Goal: Entertainment & Leisure: Consume media (video, audio)

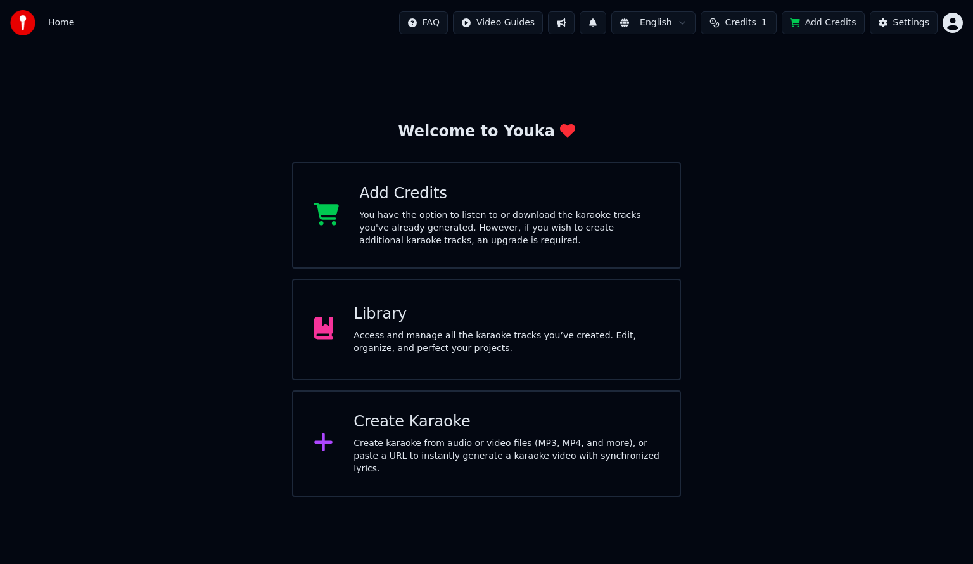
click at [513, 327] on div "Library Access and manage all the karaoke tracks you’ve created. Edit, organize…" at bounding box center [506, 329] width 306 height 51
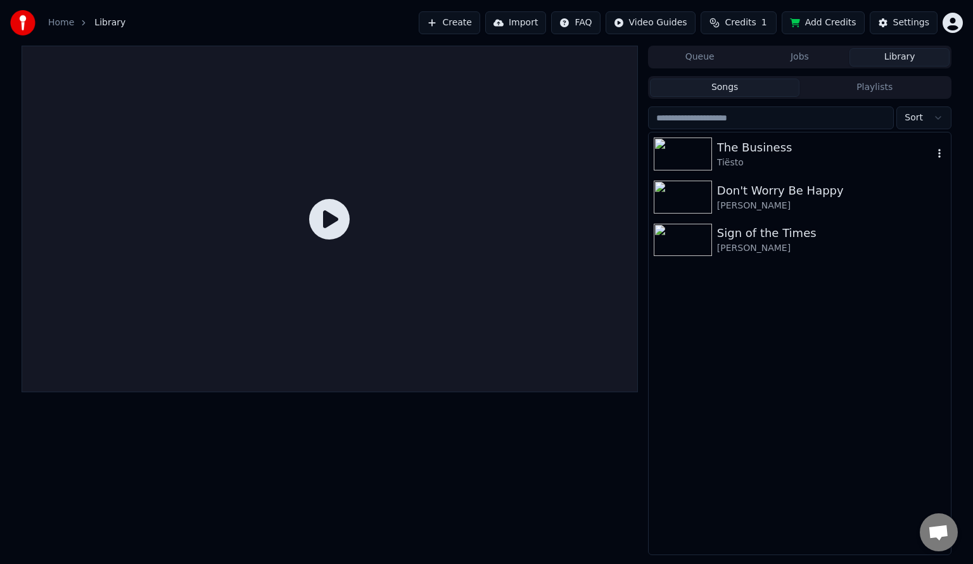
click at [724, 148] on div "The Business" at bounding box center [825, 148] width 216 height 18
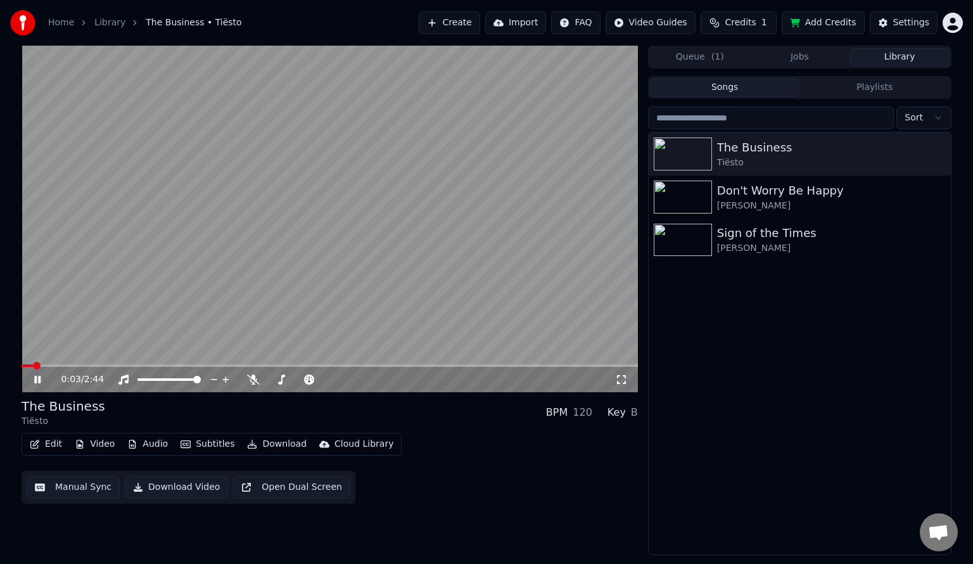
click at [631, 383] on div "0:03 / 2:44" at bounding box center [330, 379] width 606 height 13
click at [621, 381] on icon at bounding box center [621, 379] width 13 height 10
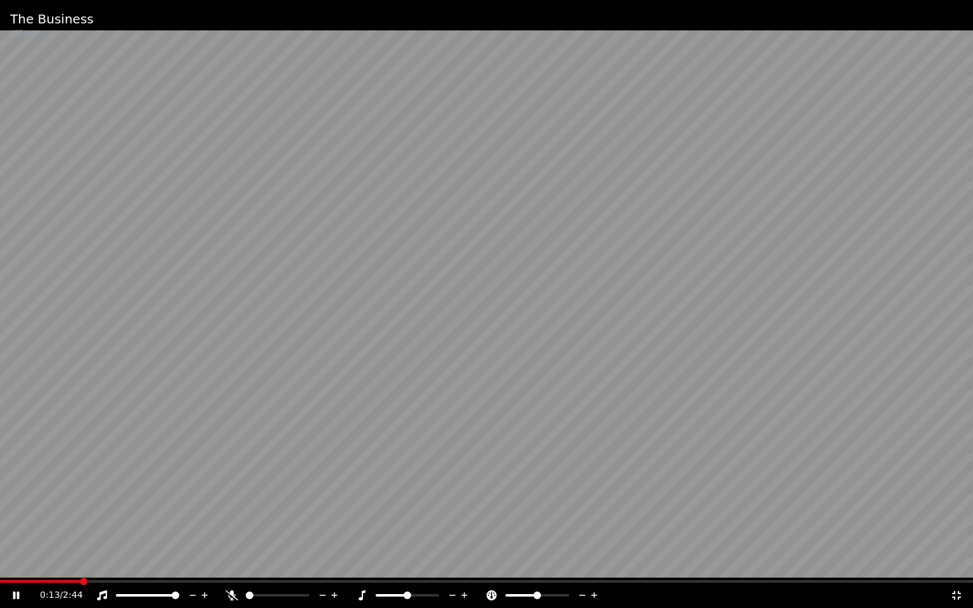
click at [289, 563] on span at bounding box center [277, 595] width 63 height 3
click at [433, 563] on span at bounding box center [486, 581] width 973 height 3
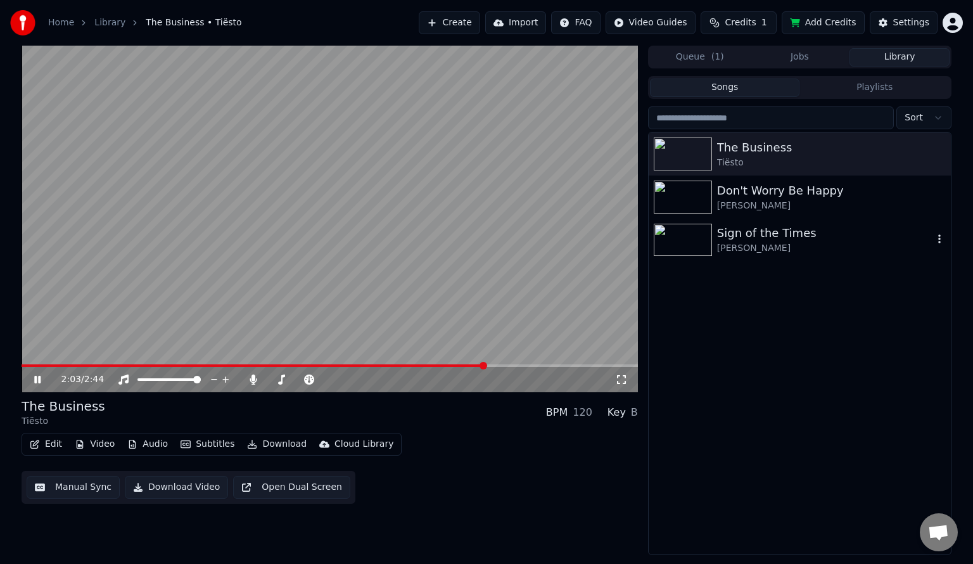
drag, startPoint x: 805, startPoint y: 218, endPoint x: 844, endPoint y: 208, distance: 40.5
click at [844, 208] on div "The Business Tiësto Don't Worry Be Happy [PERSON_NAME] Sign of the Times [PERSO…" at bounding box center [799, 196] width 302 height 129
click at [844, 208] on div "[PERSON_NAME]" at bounding box center [825, 205] width 216 height 13
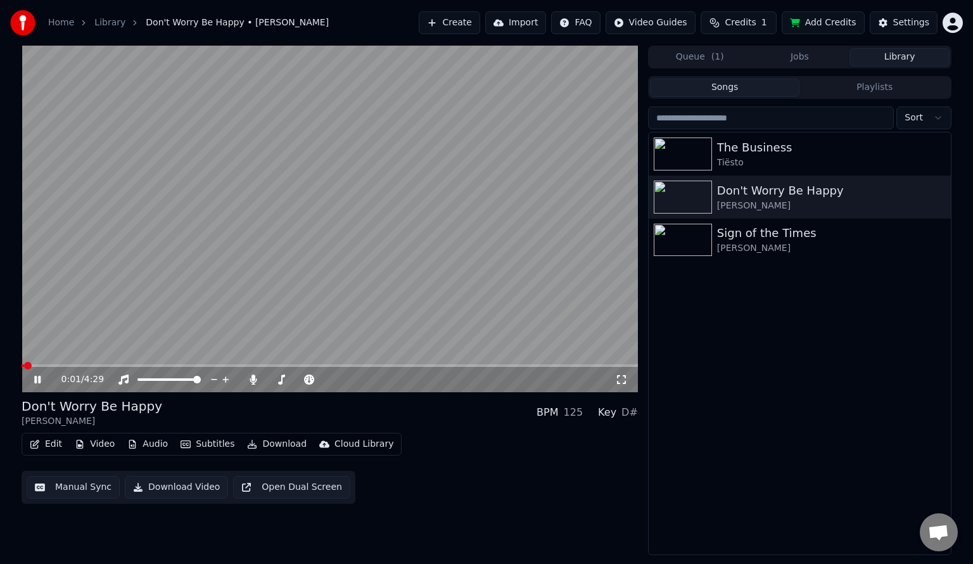
click at [626, 375] on icon at bounding box center [621, 379] width 13 height 10
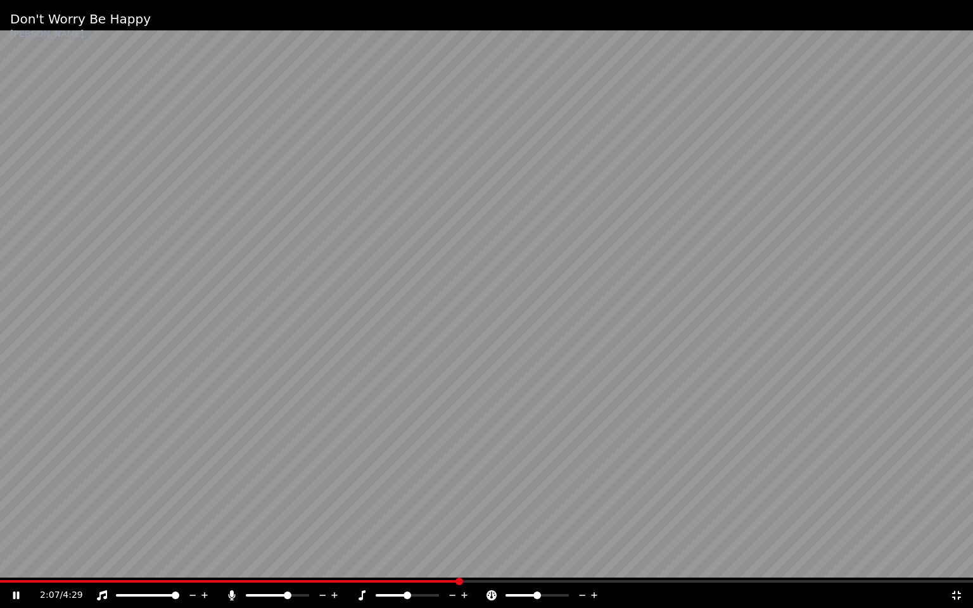
click at [460, 563] on span at bounding box center [486, 581] width 973 height 3
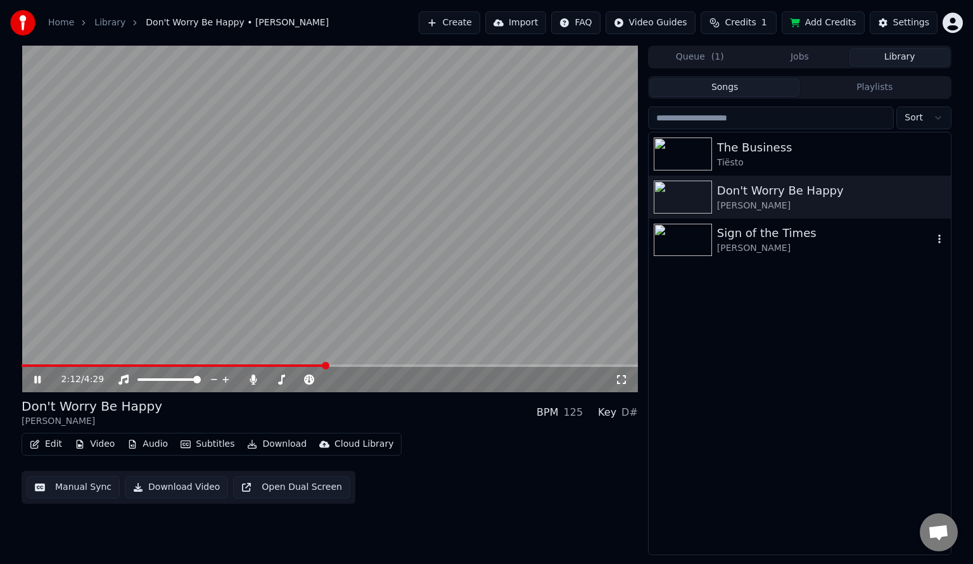
click at [848, 248] on div "[PERSON_NAME]" at bounding box center [825, 248] width 216 height 13
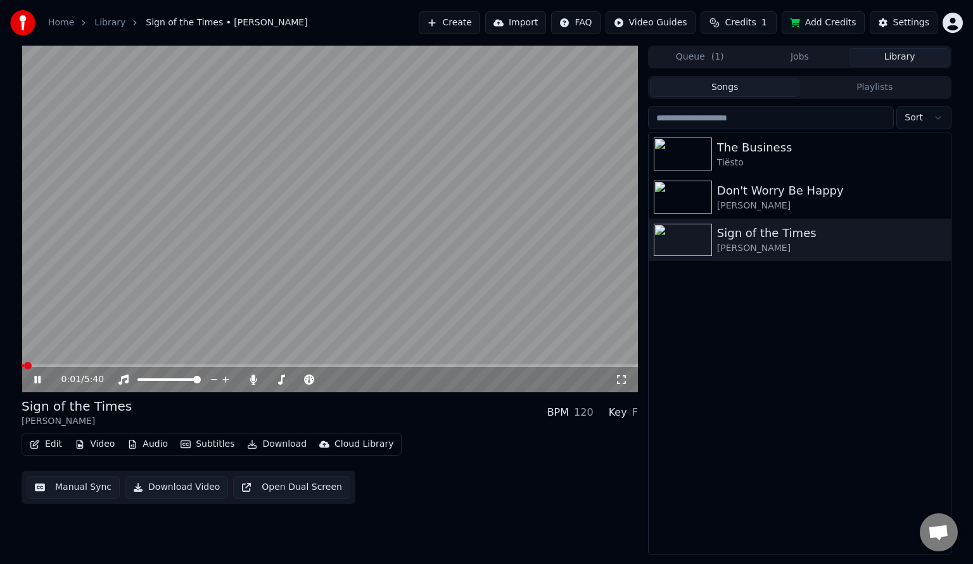
click at [245, 360] on video at bounding box center [330, 219] width 616 height 346
click at [255, 367] on span at bounding box center [330, 365] width 616 height 3
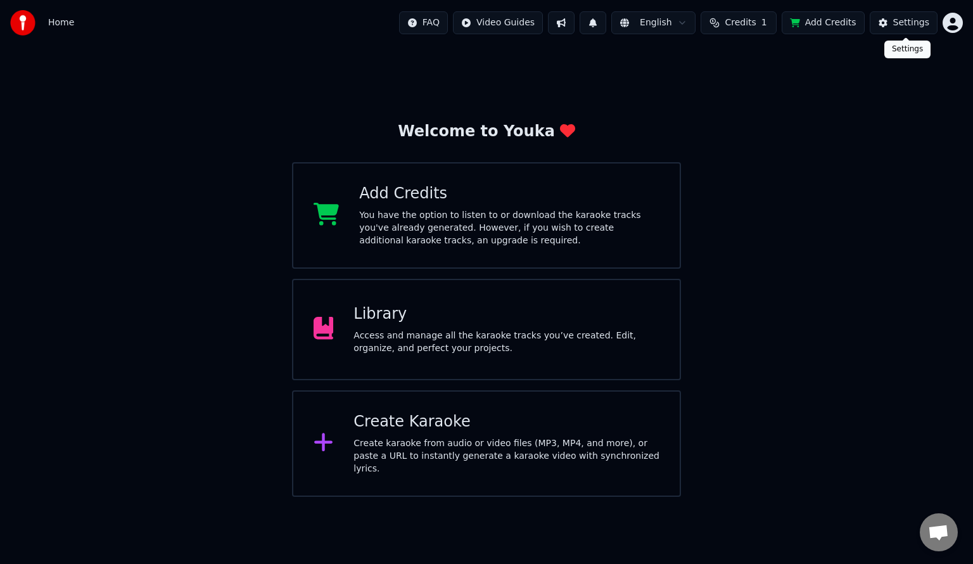
click at [899, 33] on button "Settings" at bounding box center [903, 22] width 68 height 23
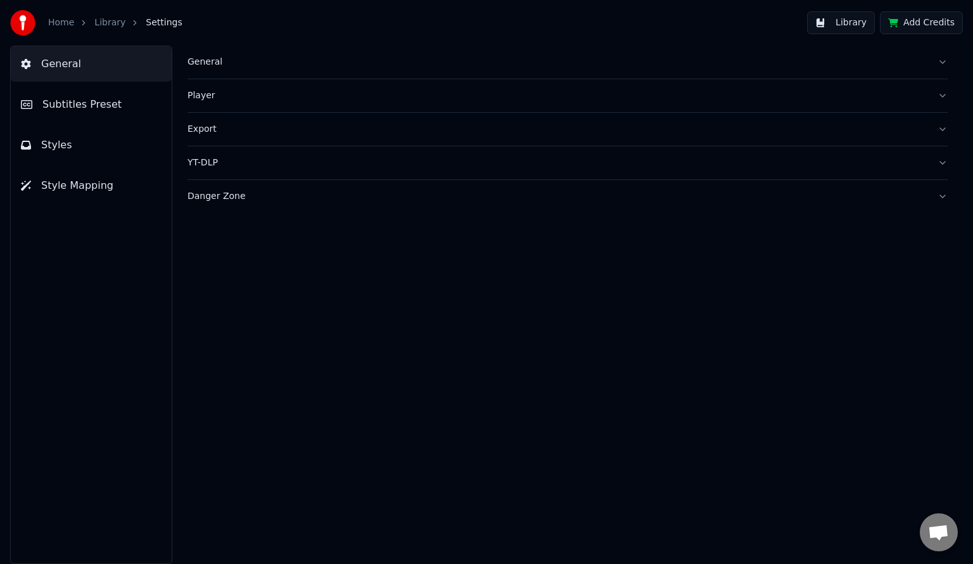
click at [106, 92] on button "Subtitles Preset" at bounding box center [91, 104] width 161 height 35
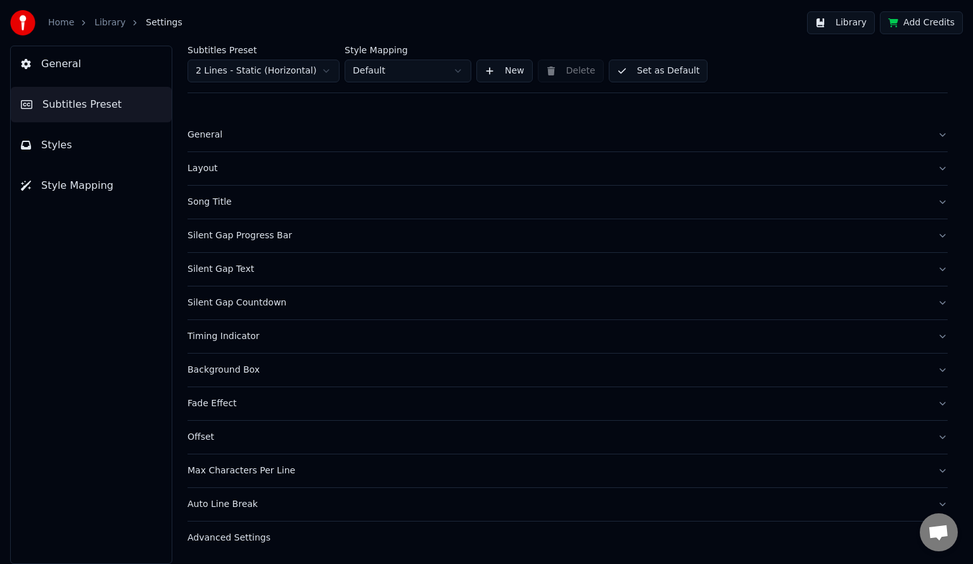
click at [247, 232] on div "Silent Gap Progress Bar" at bounding box center [557, 235] width 740 height 13
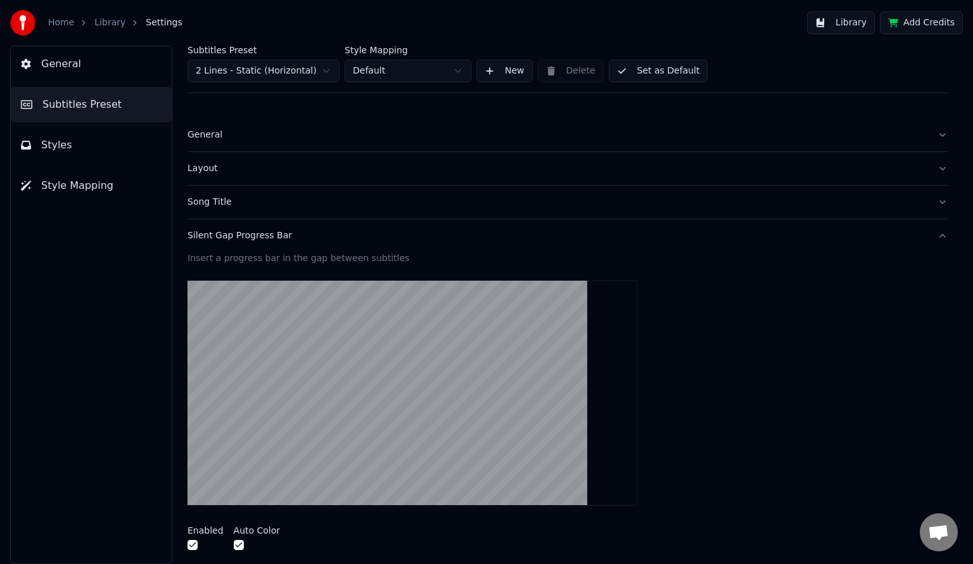
click at [247, 232] on div "Silent Gap Progress Bar" at bounding box center [557, 235] width 740 height 13
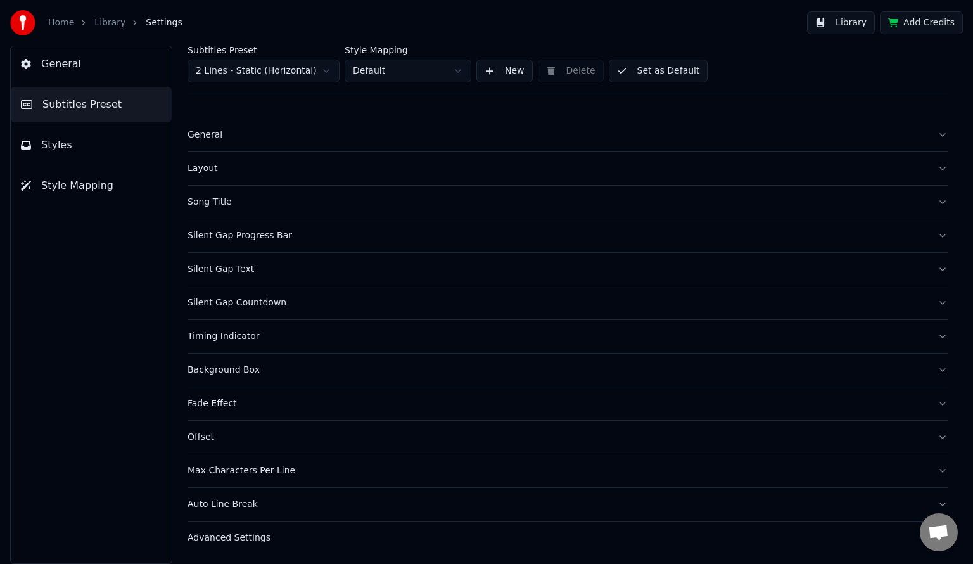
click at [215, 140] on div "General" at bounding box center [557, 135] width 740 height 13
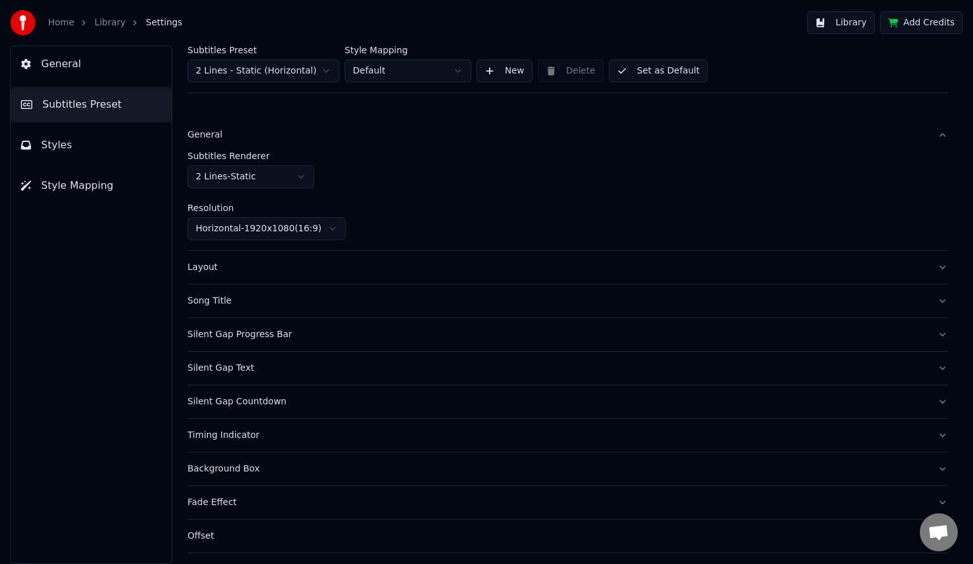
click at [215, 140] on div "General" at bounding box center [557, 135] width 740 height 13
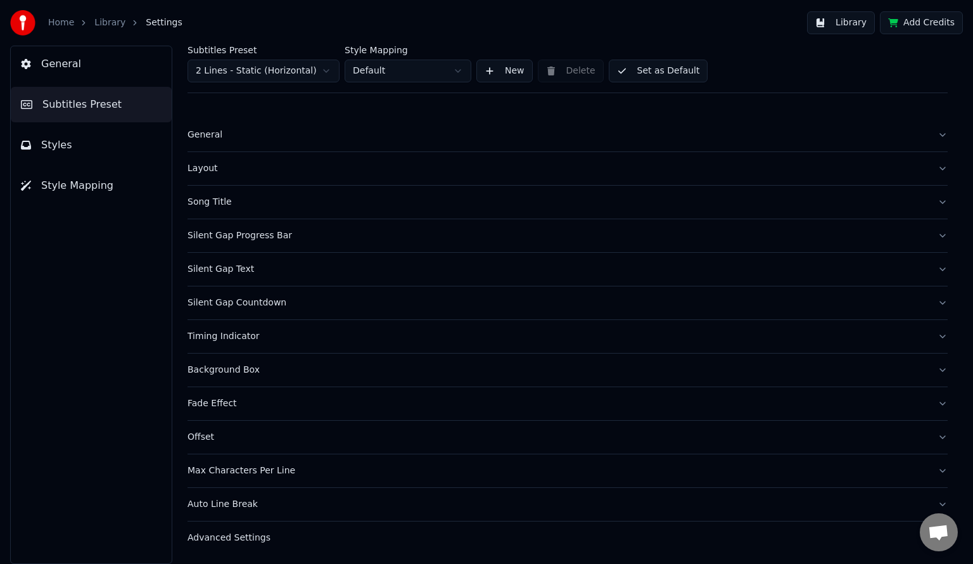
click at [215, 159] on button "Layout" at bounding box center [567, 168] width 760 height 33
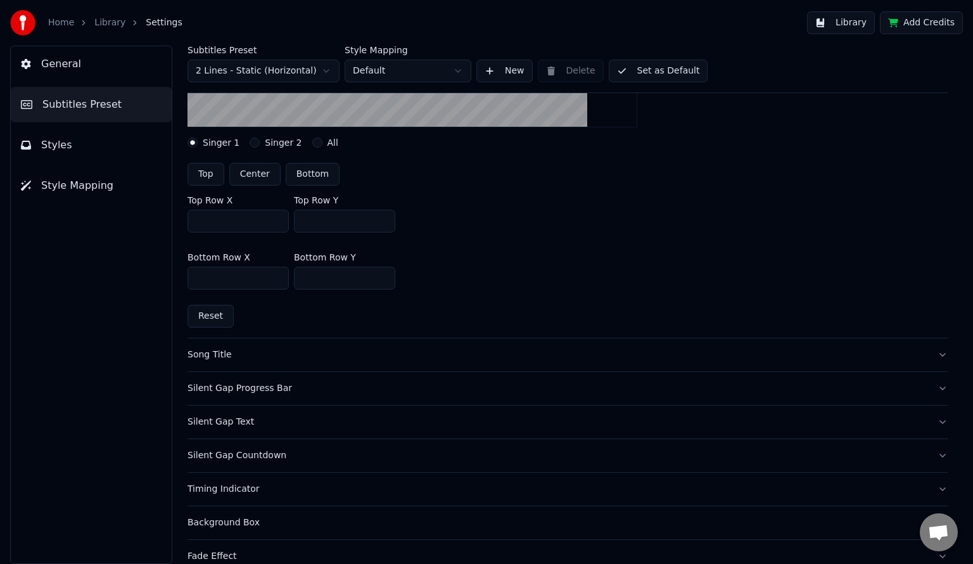
scroll to position [332, 0]
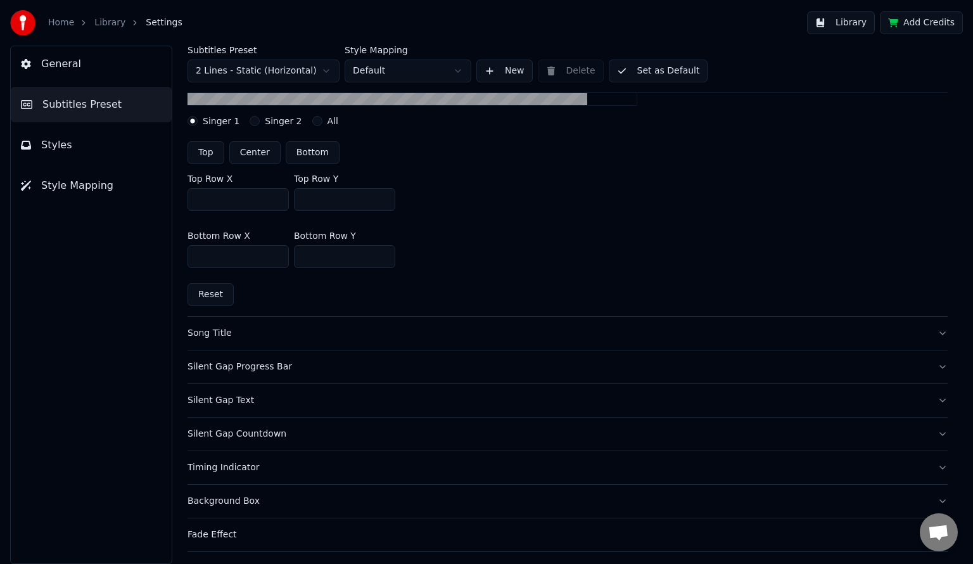
click at [339, 363] on div "Silent Gap Progress Bar" at bounding box center [557, 366] width 740 height 13
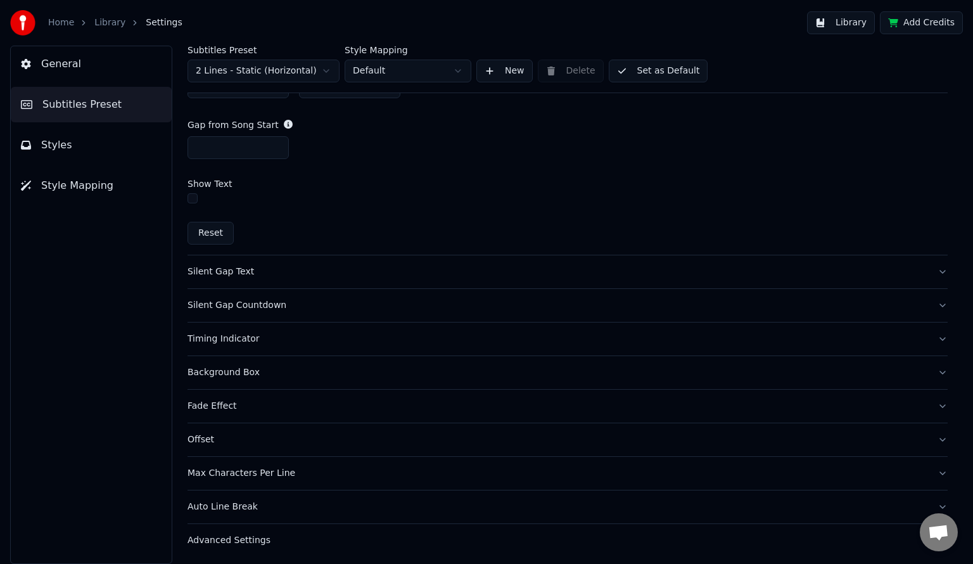
click at [400, 256] on button "Silent Gap Text" at bounding box center [567, 271] width 760 height 33
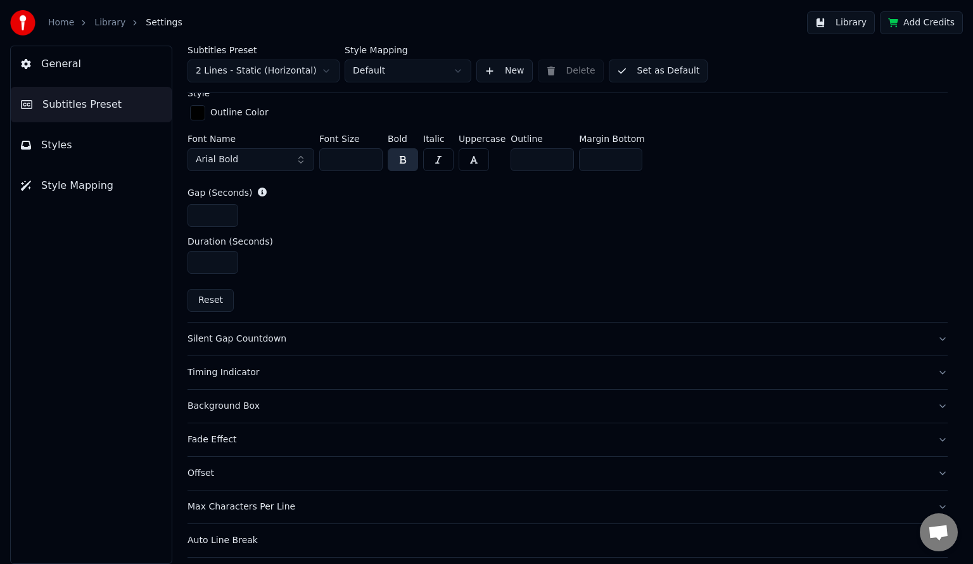
scroll to position [563, 0]
click at [376, 339] on div "Silent Gap Countdown" at bounding box center [557, 340] width 740 height 13
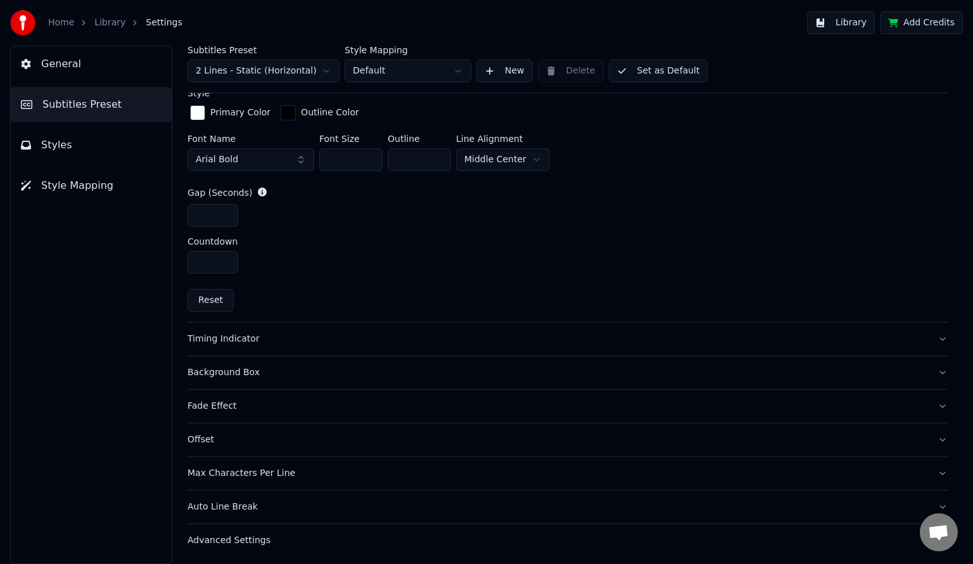
click at [507, 389] on button "Fade Effect" at bounding box center [567, 405] width 760 height 33
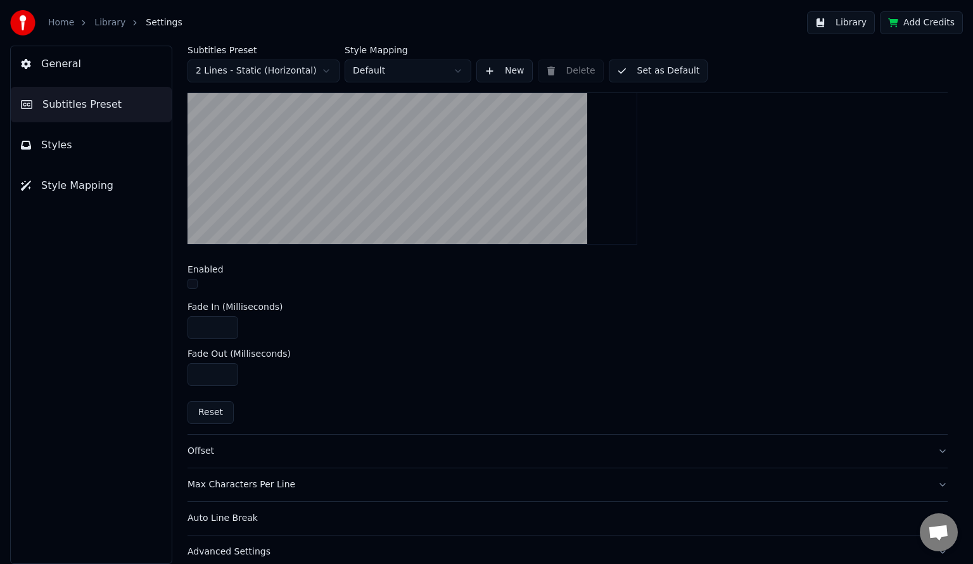
scroll to position [441, 0]
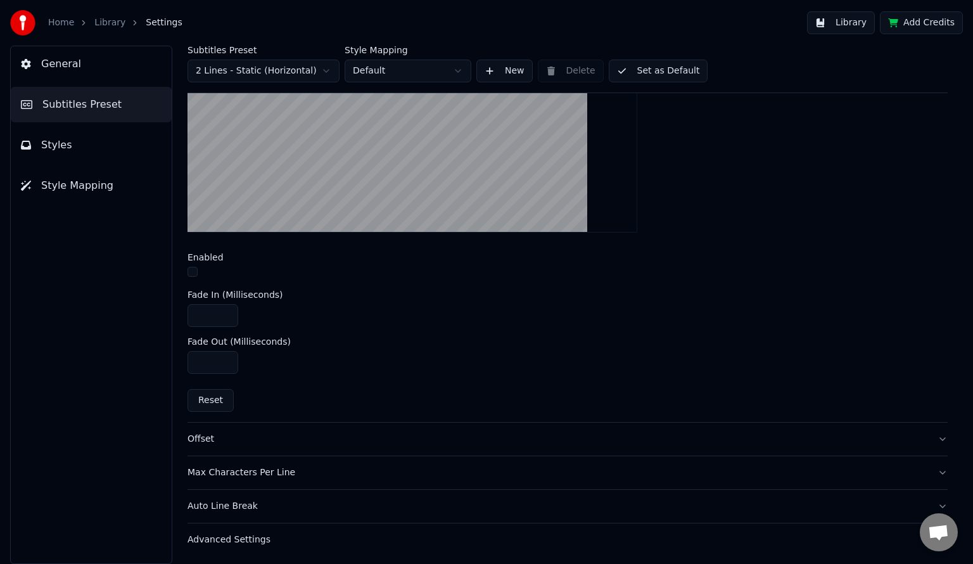
click at [413, 443] on button "Offset" at bounding box center [567, 438] width 760 height 33
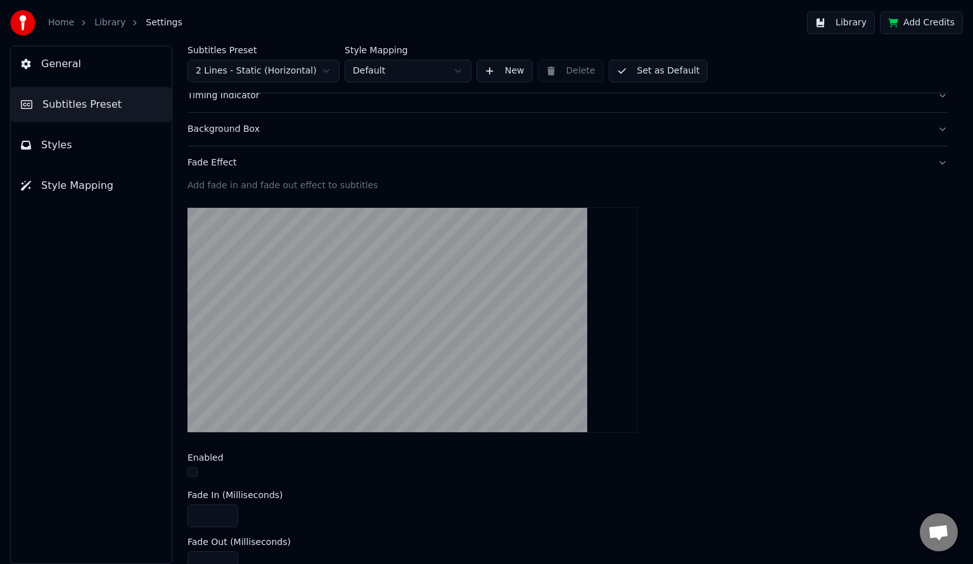
scroll to position [148, 0]
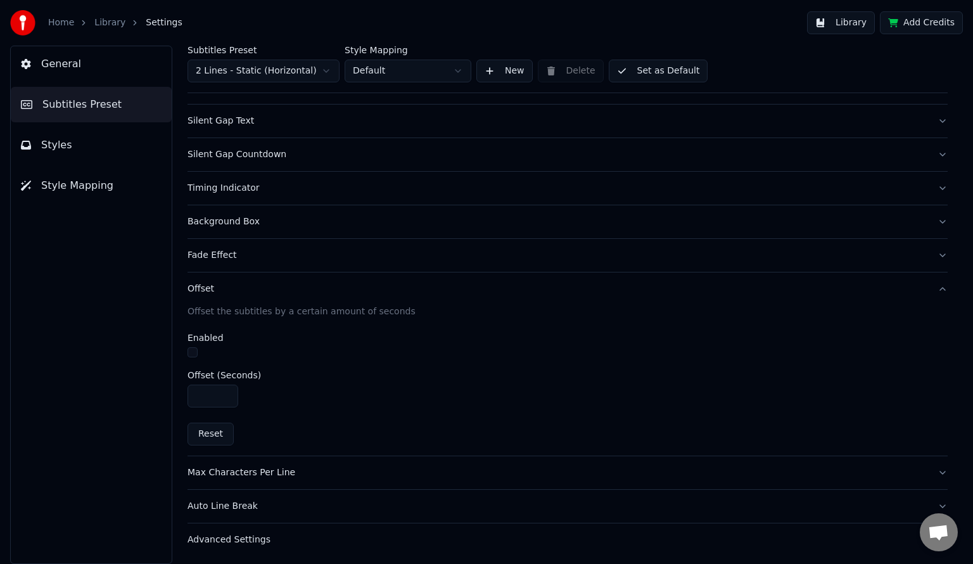
click at [390, 295] on button "Offset" at bounding box center [567, 288] width 760 height 33
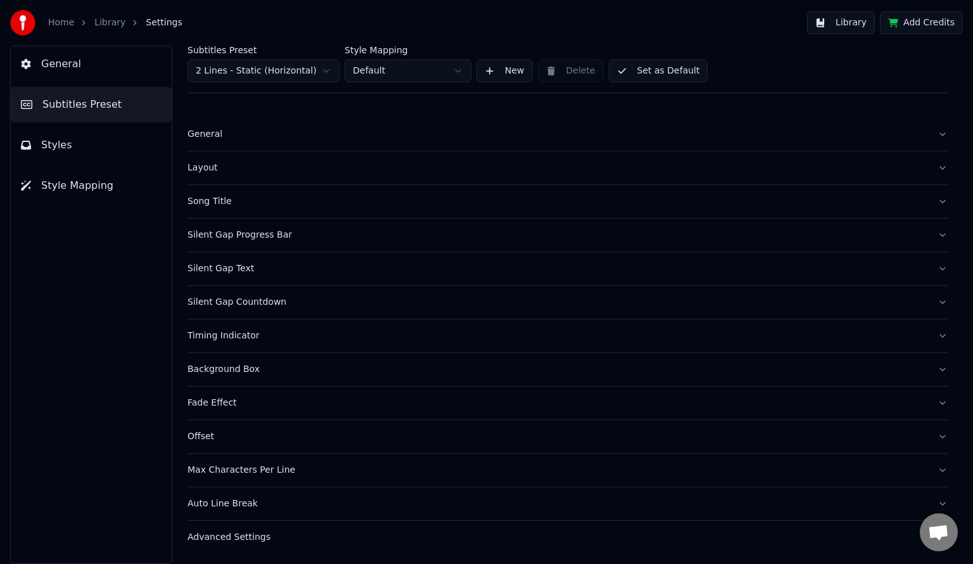
scroll to position [0, 0]
click at [407, 420] on button "Offset" at bounding box center [567, 436] width 760 height 33
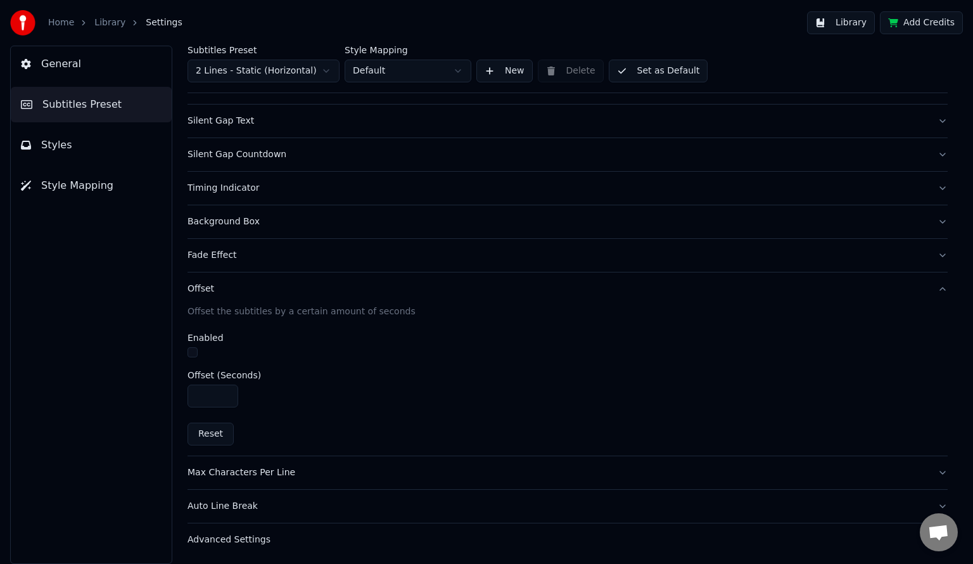
click at [238, 185] on div "Timing Indicator" at bounding box center [557, 188] width 740 height 13
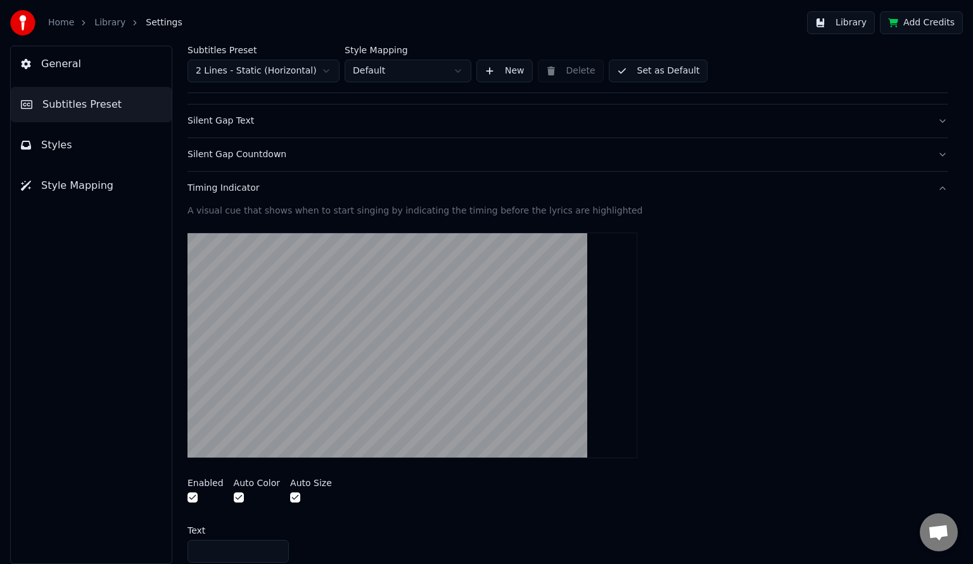
click at [272, 166] on button "Silent Gap Countdown" at bounding box center [567, 154] width 760 height 33
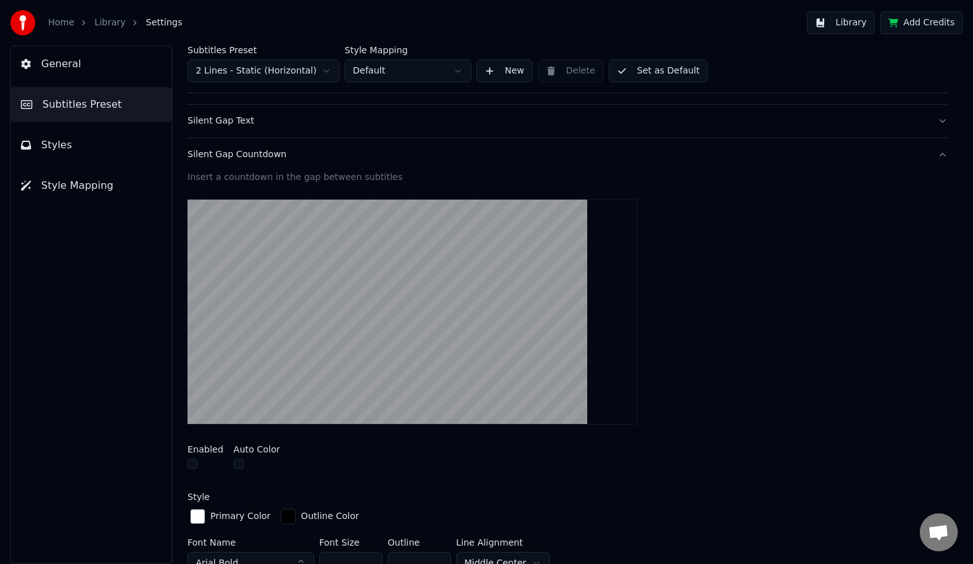
click at [210, 125] on div "Silent Gap Text" at bounding box center [557, 121] width 740 height 13
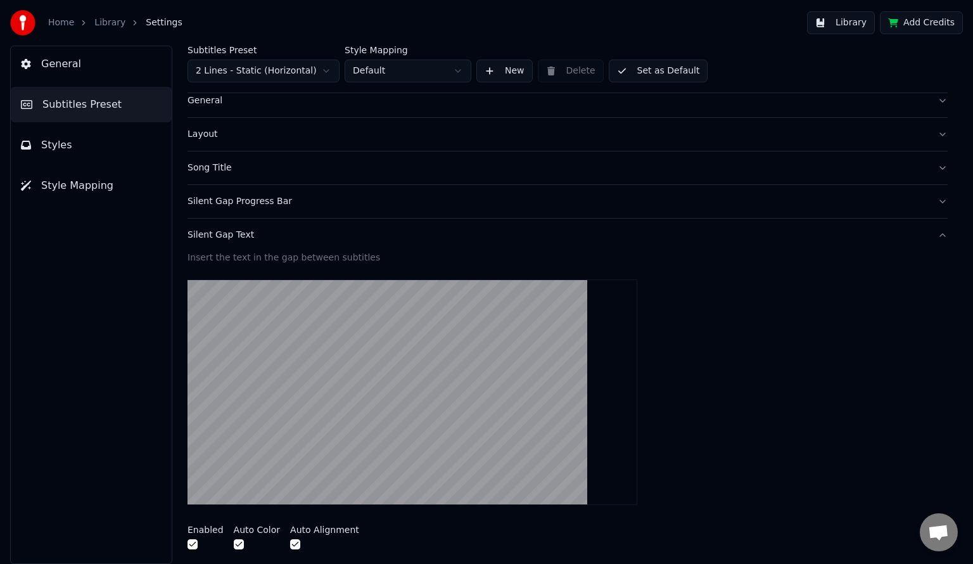
scroll to position [35, 0]
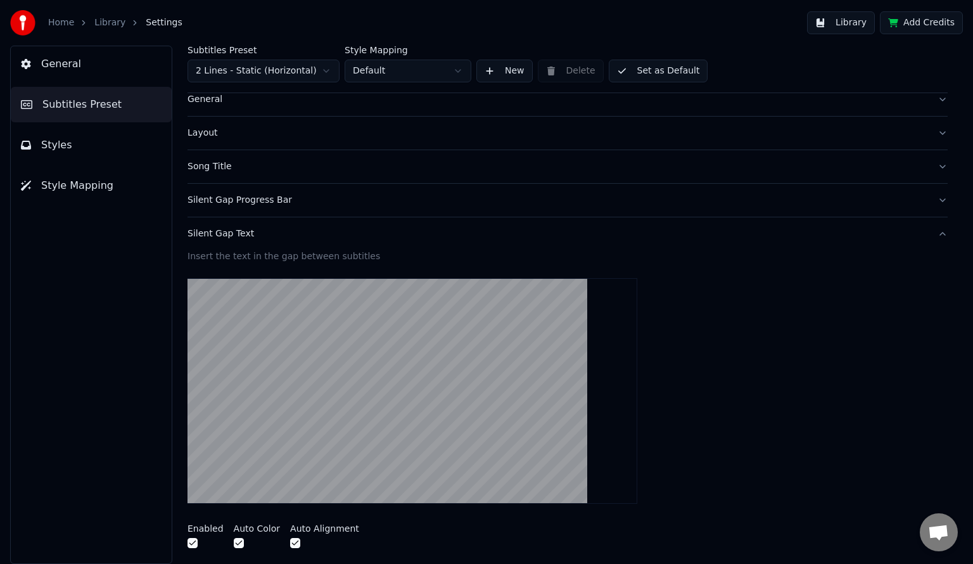
click at [600, 214] on button "Silent Gap Progress Bar" at bounding box center [567, 200] width 760 height 33
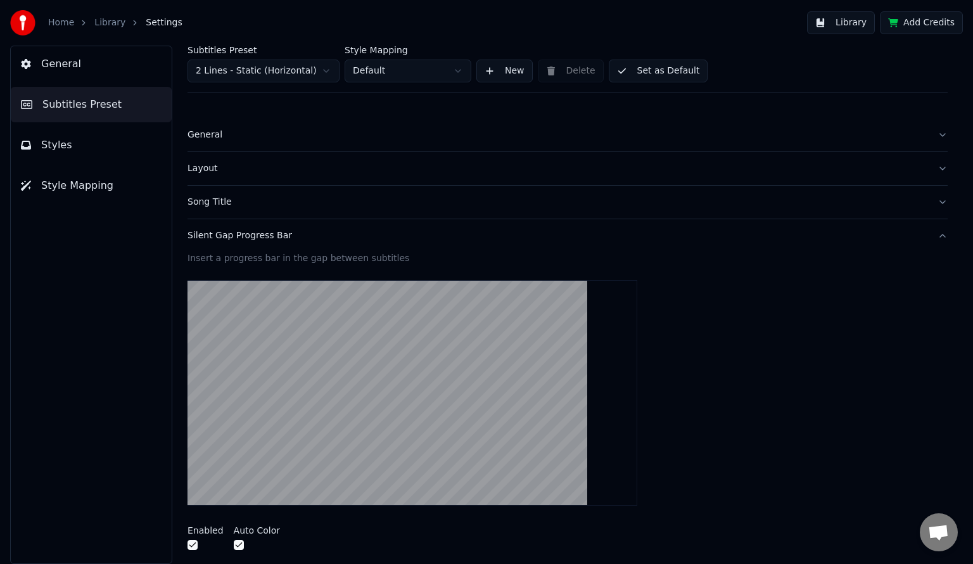
scroll to position [3, 0]
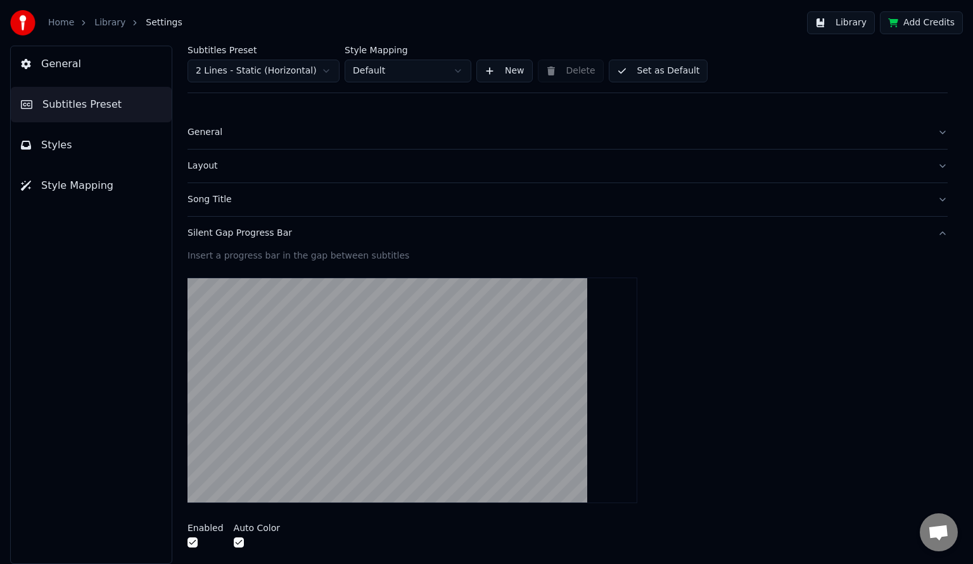
click at [616, 175] on button "Layout" at bounding box center [567, 165] width 760 height 33
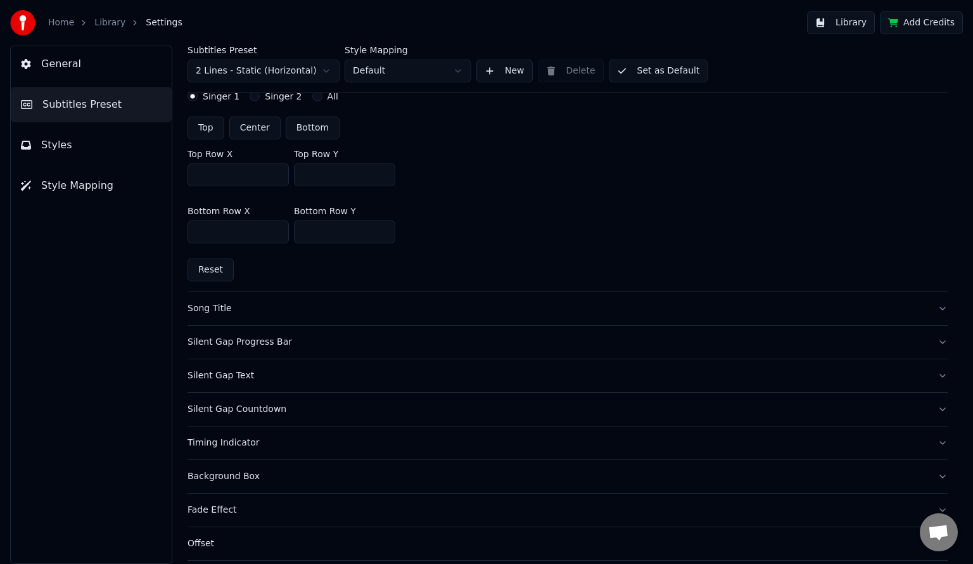
scroll to position [462, 0]
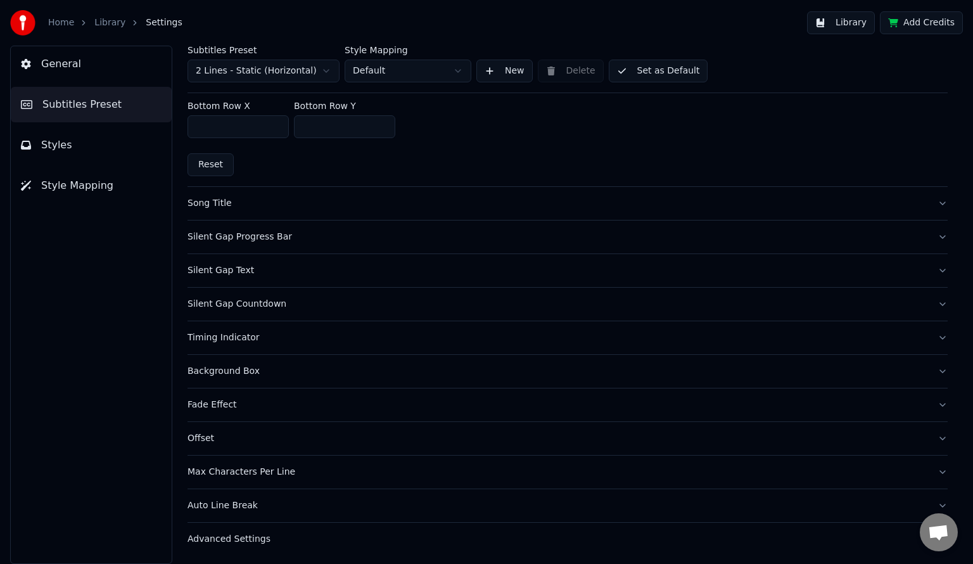
click at [63, 138] on span "Styles" at bounding box center [56, 144] width 31 height 15
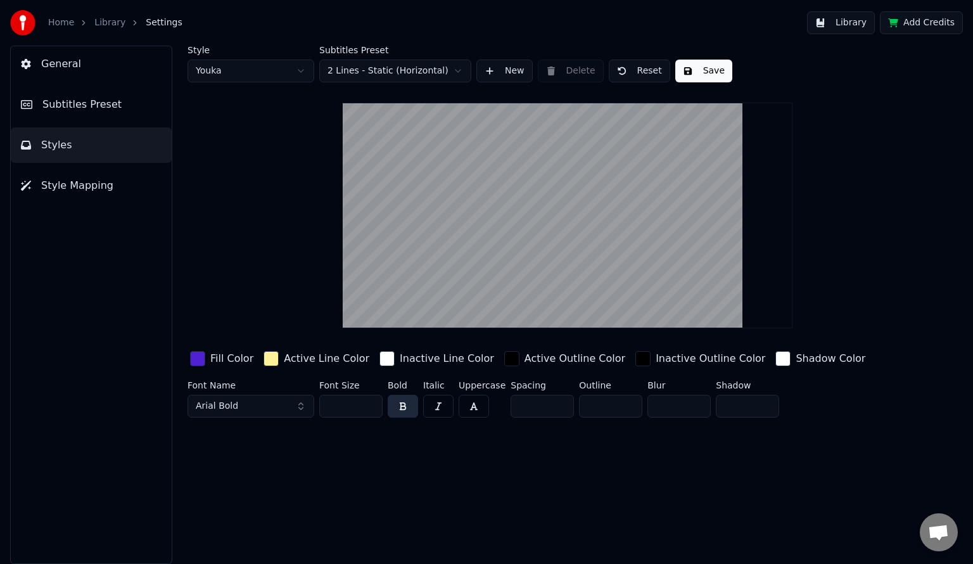
click at [199, 360] on div "button" at bounding box center [197, 358] width 15 height 15
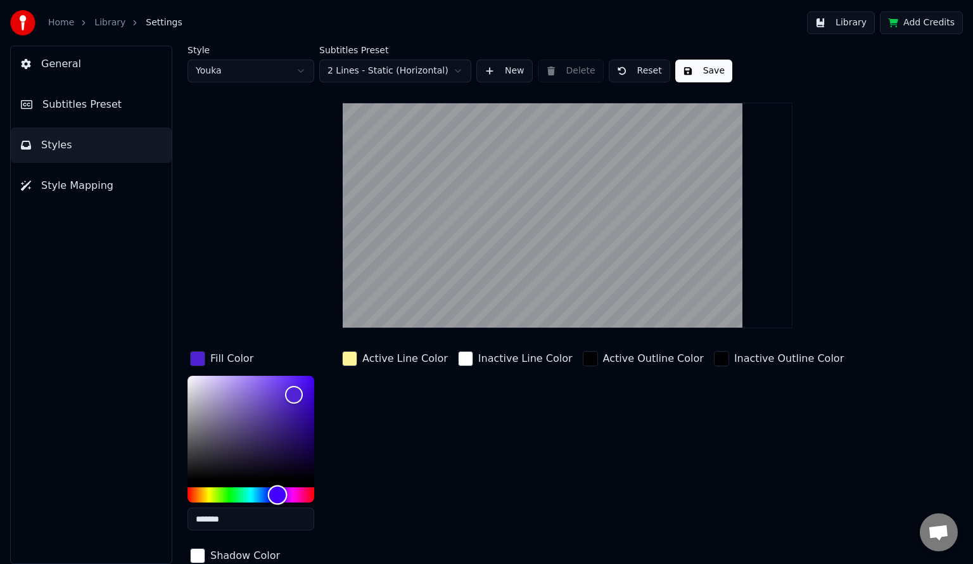
click at [275, 495] on div "Hue" at bounding box center [278, 495] width 20 height 20
click at [275, 495] on div "Hue" at bounding box center [276, 495] width 20 height 20
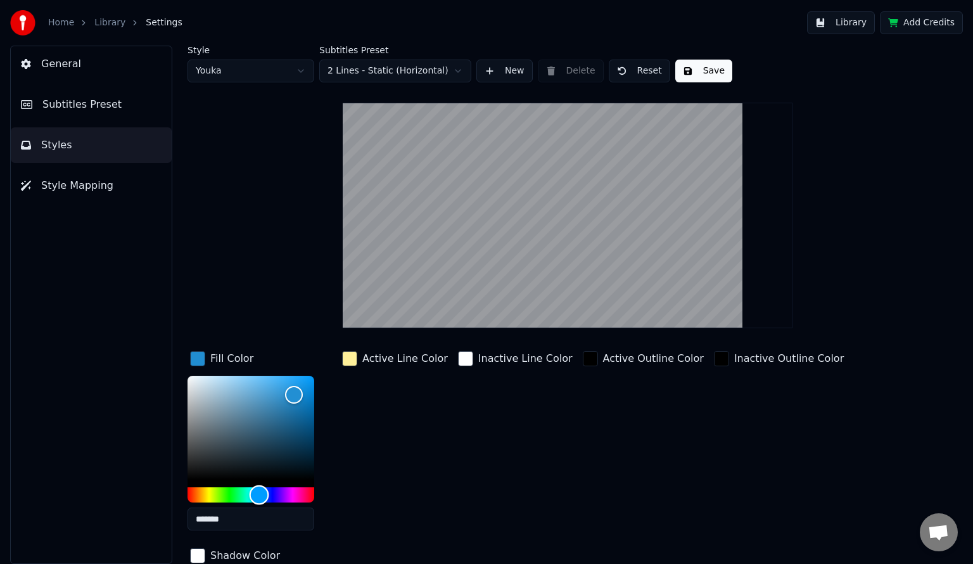
drag, startPoint x: 261, startPoint y: 493, endPoint x: 228, endPoint y: 489, distance: 33.1
click at [228, 489] on div "Hue" at bounding box center [250, 494] width 127 height 15
click at [249, 489] on div "Hue" at bounding box center [259, 495] width 20 height 20
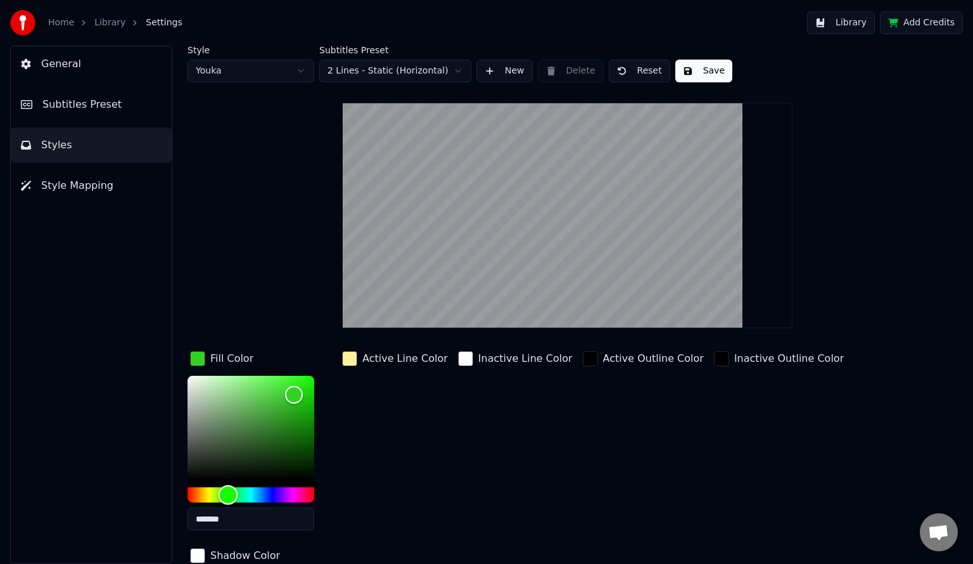
drag, startPoint x: 228, startPoint y: 489, endPoint x: 208, endPoint y: 487, distance: 19.7
click at [218, 488] on div "Hue" at bounding box center [228, 495] width 20 height 20
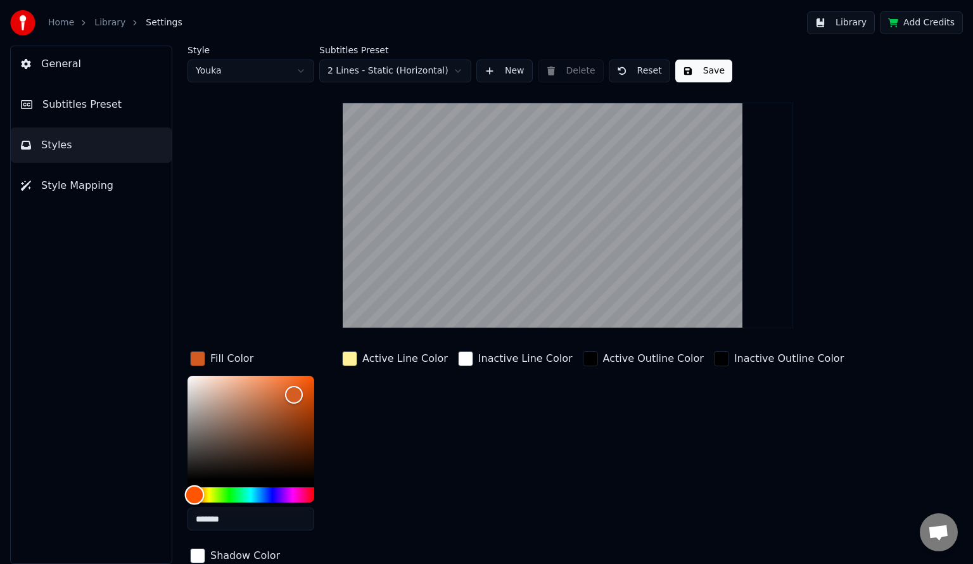
drag, startPoint x: 208, startPoint y: 499, endPoint x: 160, endPoint y: 491, distance: 48.1
click at [160, 491] on div "General Subtitles Preset Styles Style Mapping Style Youka Subtitles Preset 2 Li…" at bounding box center [486, 305] width 973 height 518
type input "*******"
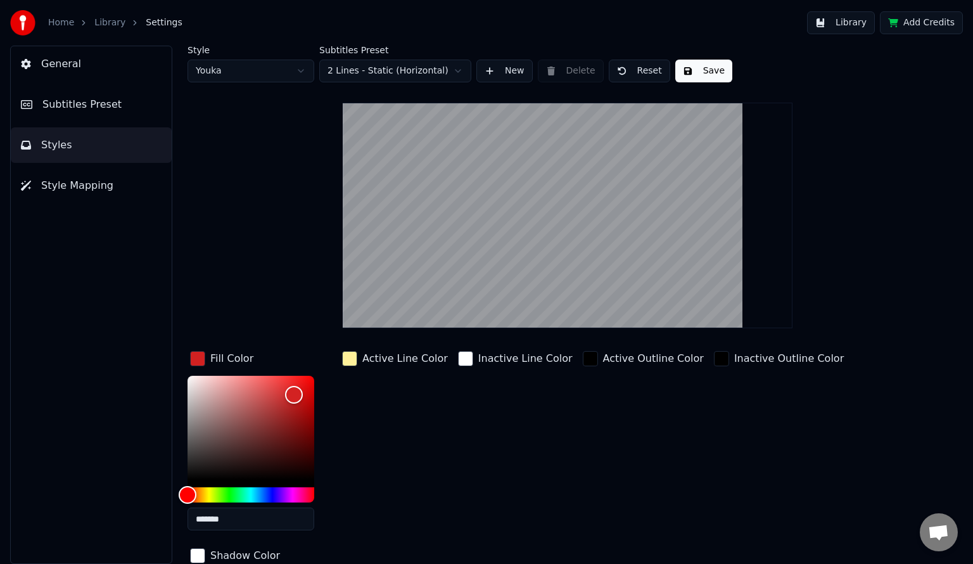
click at [160, 491] on div "General Subtitles Preset Styles Style Mapping" at bounding box center [91, 305] width 162 height 518
click at [346, 358] on div "button" at bounding box center [349, 358] width 15 height 15
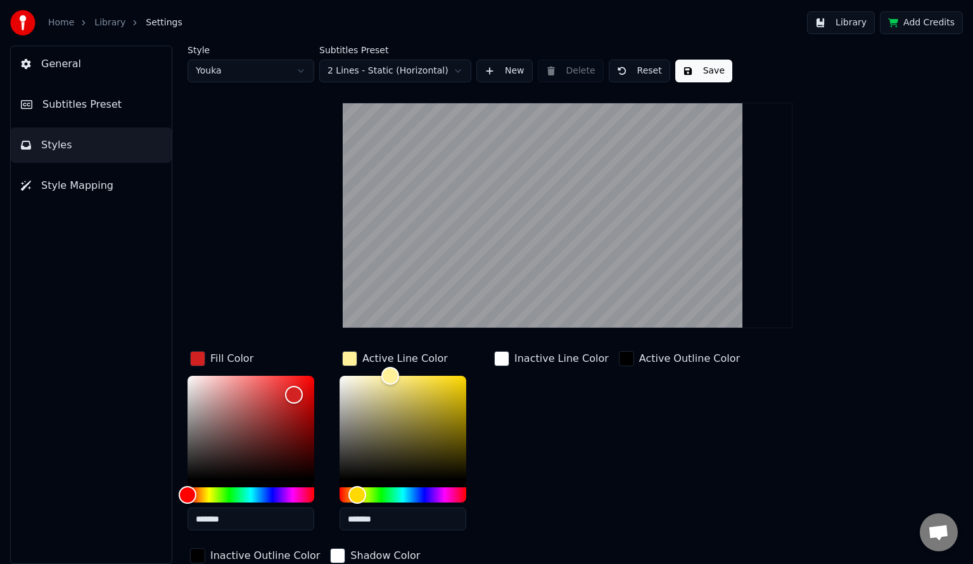
click at [374, 520] on input "*******" at bounding box center [402, 518] width 127 height 23
type input "*******"
click at [341, 377] on div "Color" at bounding box center [402, 427] width 127 height 104
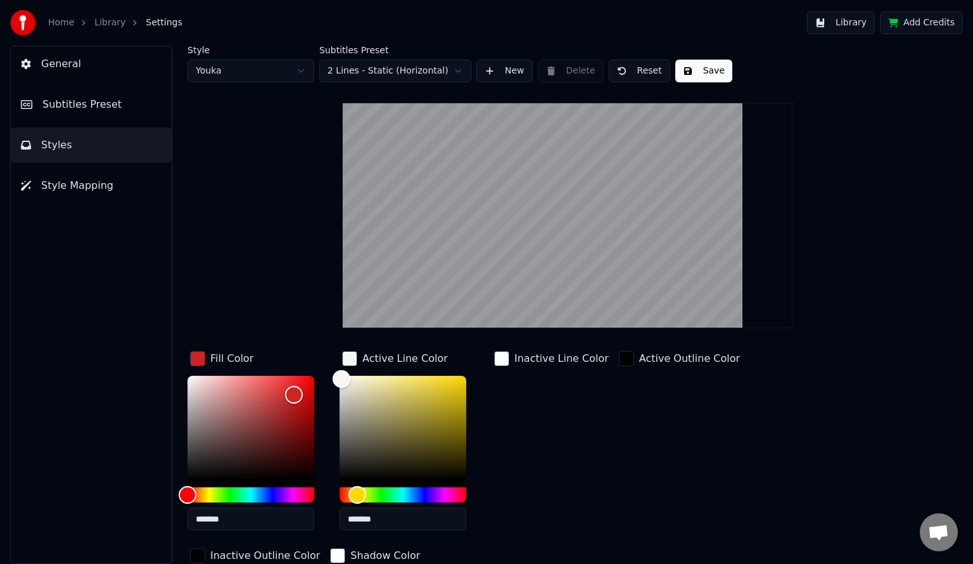
click at [617, 420] on div "Active Outline Color" at bounding box center [679, 444] width 126 height 192
click at [713, 68] on button "Save" at bounding box center [703, 71] width 57 height 23
drag, startPoint x: 75, startPoint y: 28, endPoint x: 66, endPoint y: 24, distance: 9.1
click at [66, 24] on div "Home" at bounding box center [68, 22] width 40 height 13
click at [66, 24] on link "Home" at bounding box center [61, 22] width 26 height 13
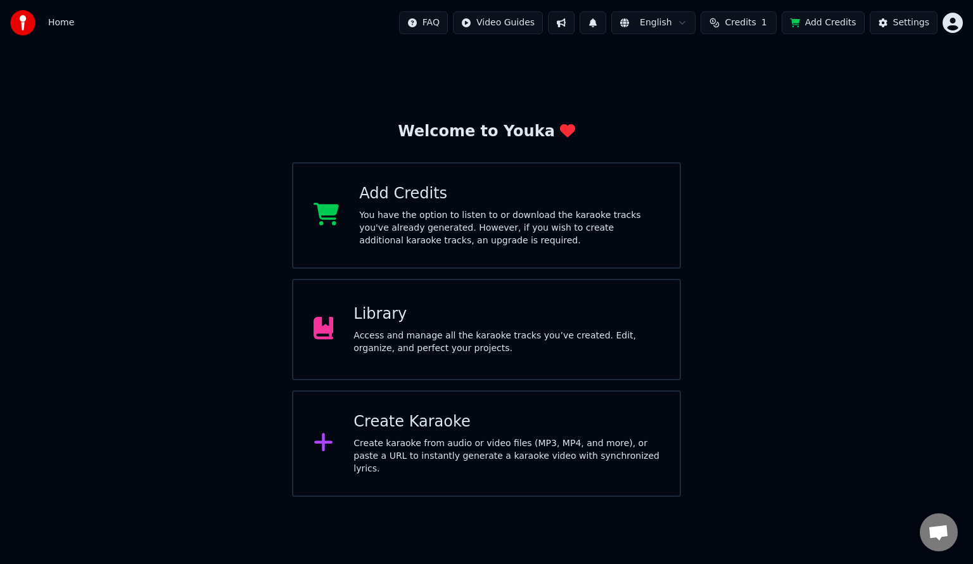
click at [411, 337] on div "Access and manage all the karaoke tracks you’ve created. Edit, organize, and pe…" at bounding box center [506, 341] width 306 height 25
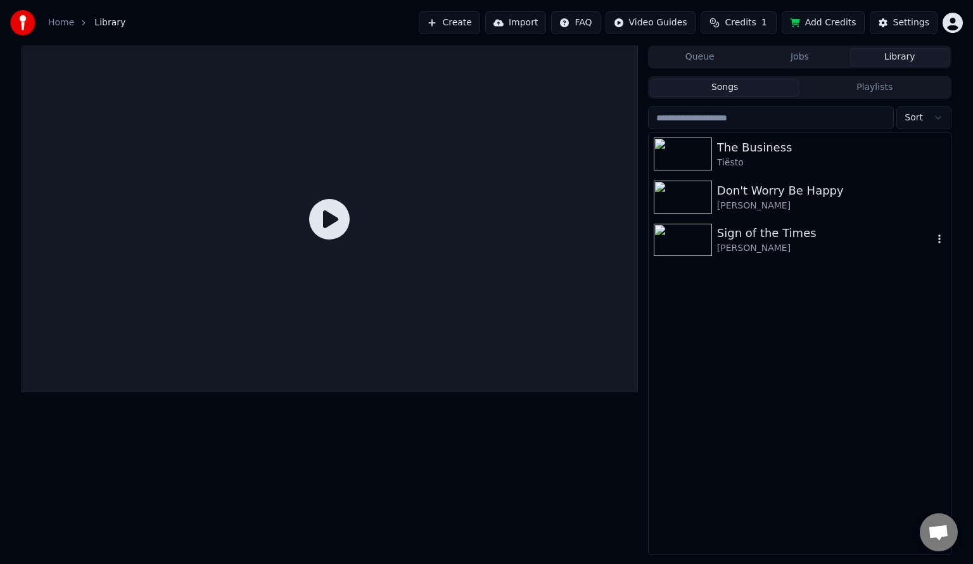
click at [763, 248] on div "[PERSON_NAME]" at bounding box center [825, 248] width 216 height 13
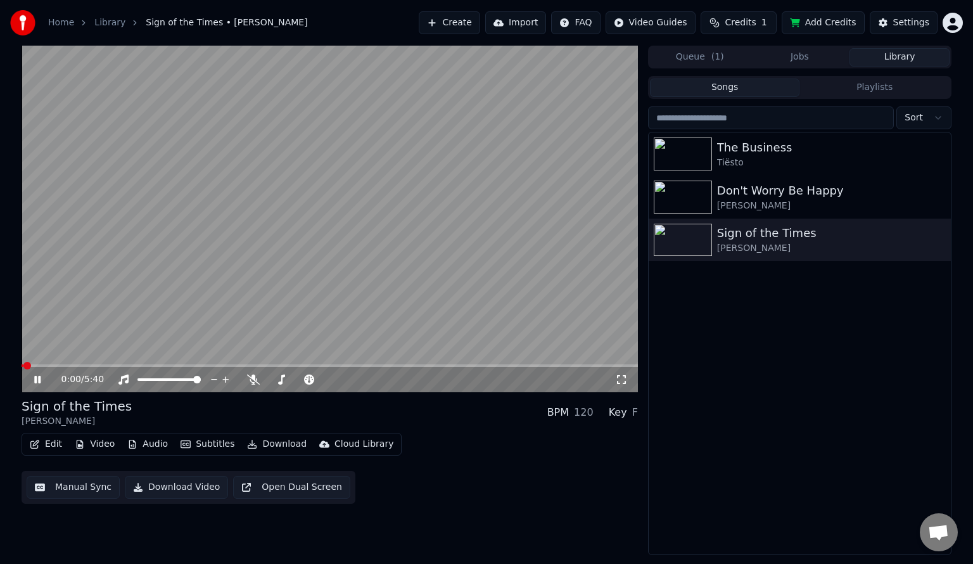
click at [619, 379] on icon at bounding box center [621, 379] width 13 height 10
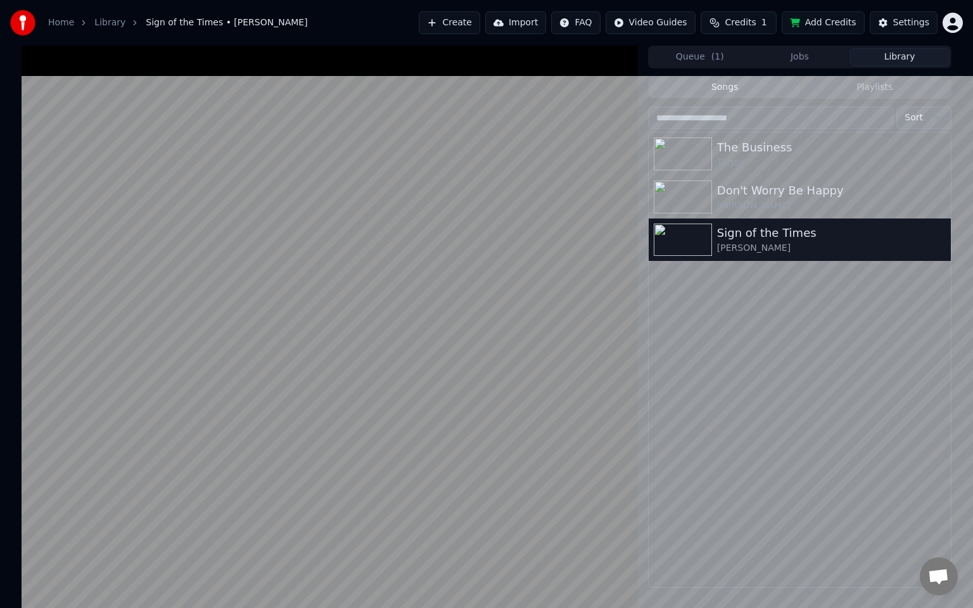
click at [619, 394] on video at bounding box center [330, 350] width 616 height 608
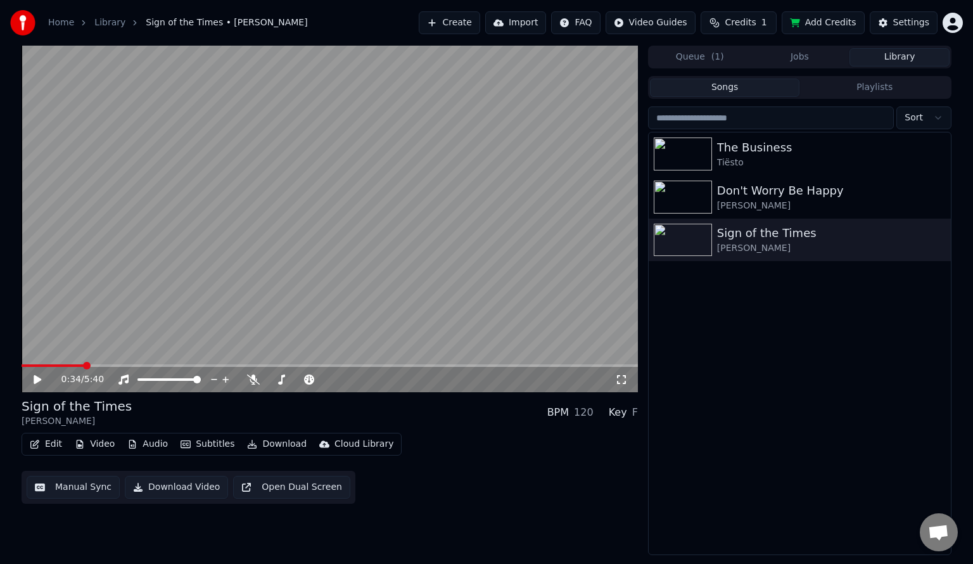
click at [936, 23] on button "Settings" at bounding box center [903, 22] width 68 height 23
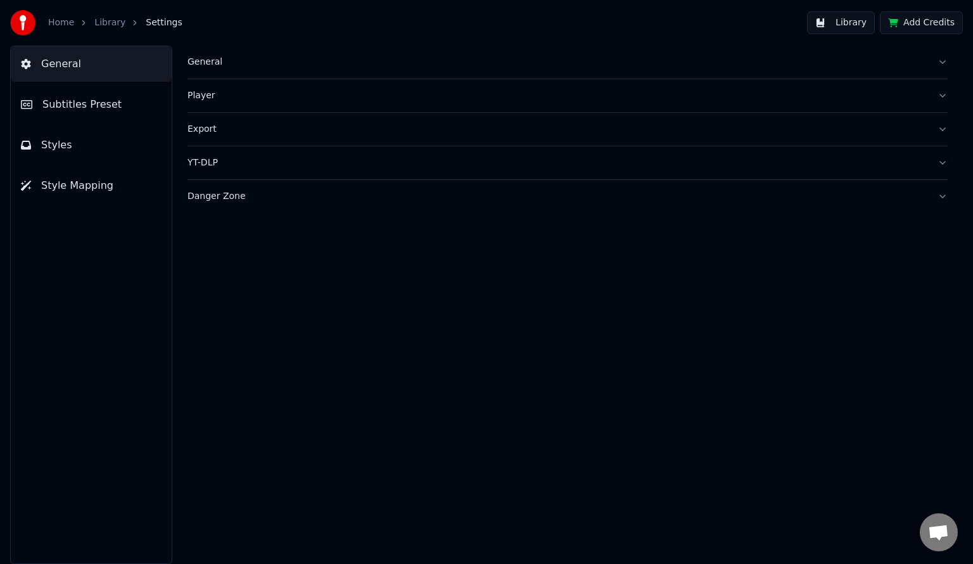
click at [137, 149] on button "Styles" at bounding box center [91, 144] width 161 height 35
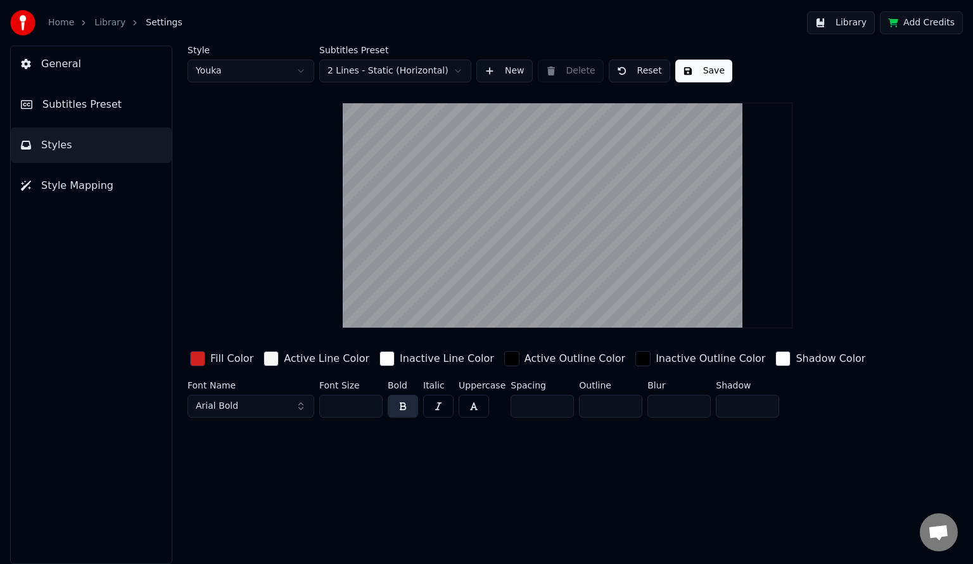
click at [348, 405] on input "***" at bounding box center [350, 405] width 63 height 23
click at [263, 362] on div "button" at bounding box center [270, 358] width 15 height 15
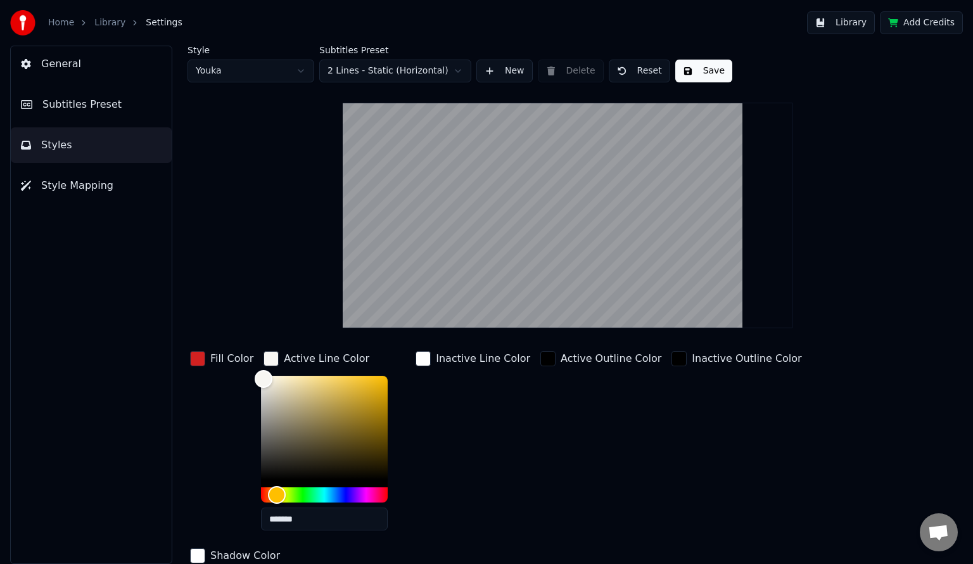
click at [321, 517] on input "*******" at bounding box center [324, 518] width 127 height 23
paste input "text"
type input "*******"
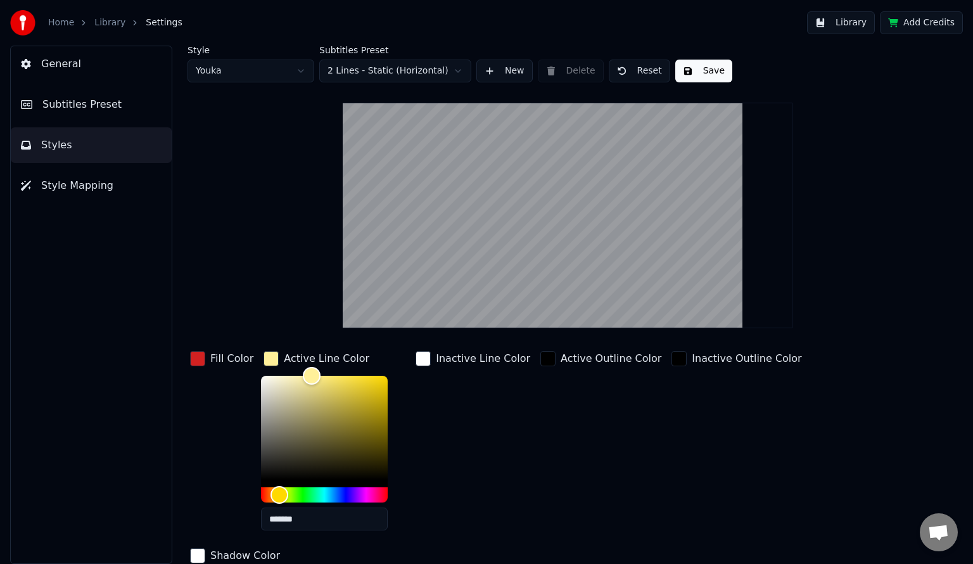
click at [198, 357] on div "button" at bounding box center [197, 358] width 15 height 15
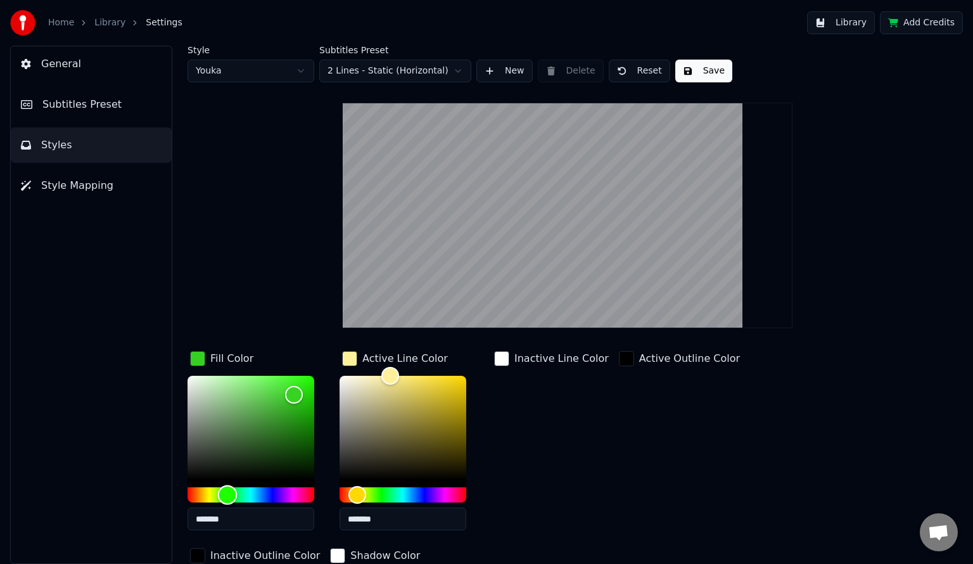
click at [227, 489] on div "Hue" at bounding box center [250, 494] width 127 height 15
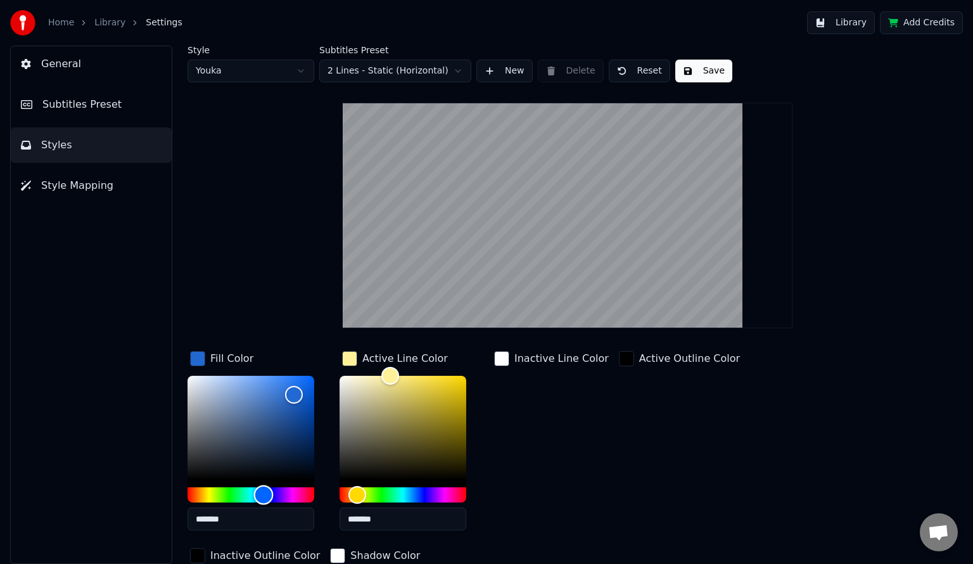
click at [263, 489] on div "Hue" at bounding box center [250, 494] width 127 height 15
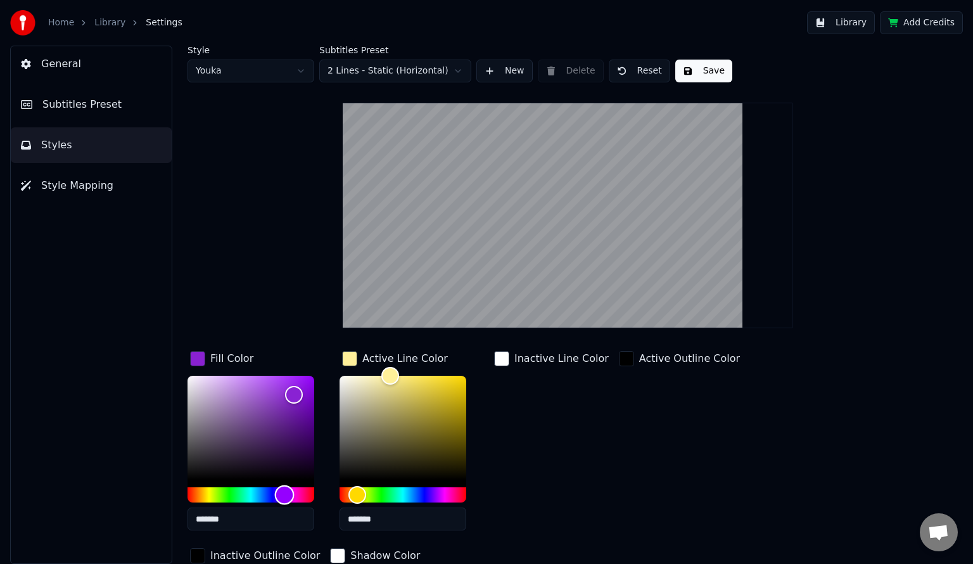
click at [284, 491] on div "Hue" at bounding box center [250, 494] width 127 height 15
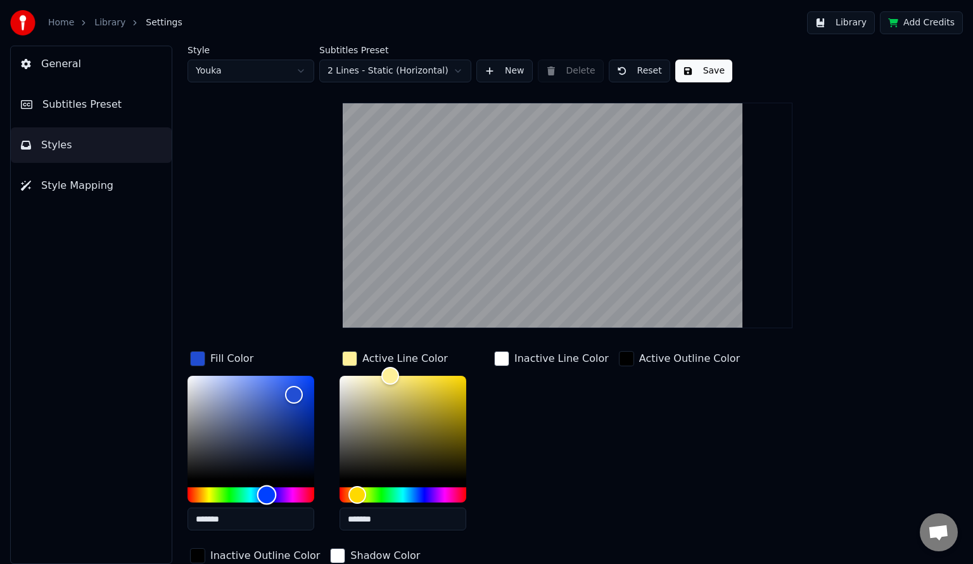
click at [267, 491] on div "Hue" at bounding box center [250, 494] width 127 height 15
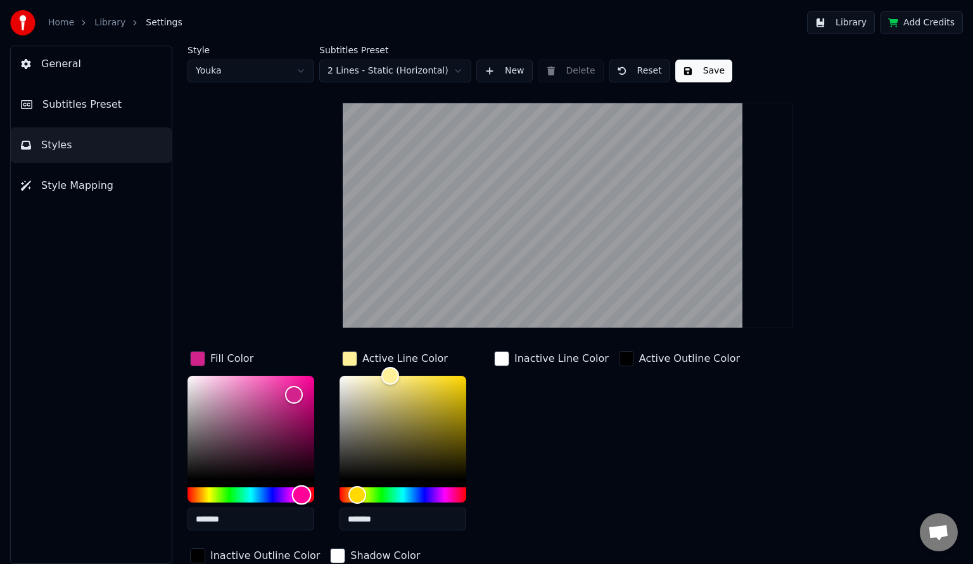
click at [301, 490] on div "Hue" at bounding box center [250, 494] width 127 height 15
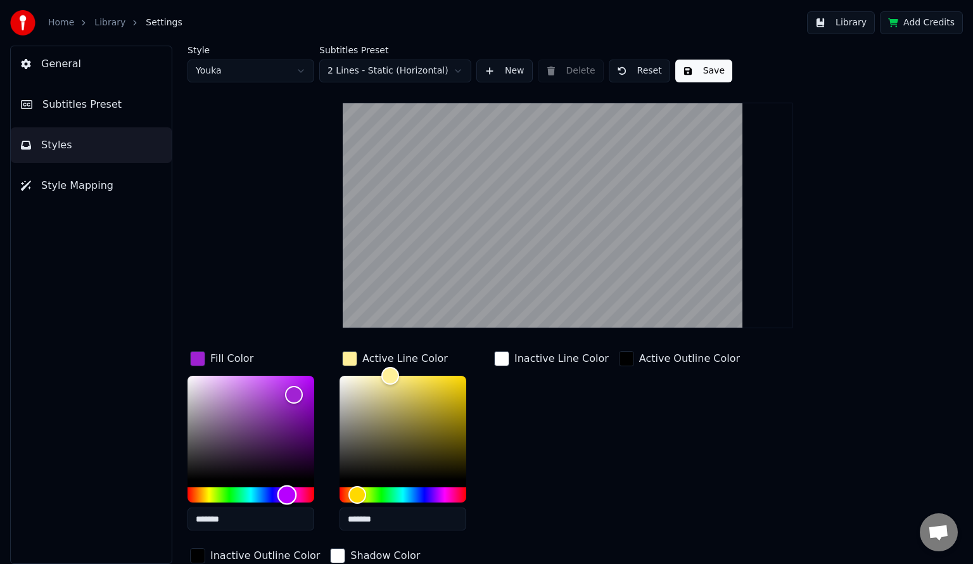
click at [287, 491] on div "Hue" at bounding box center [250, 494] width 127 height 15
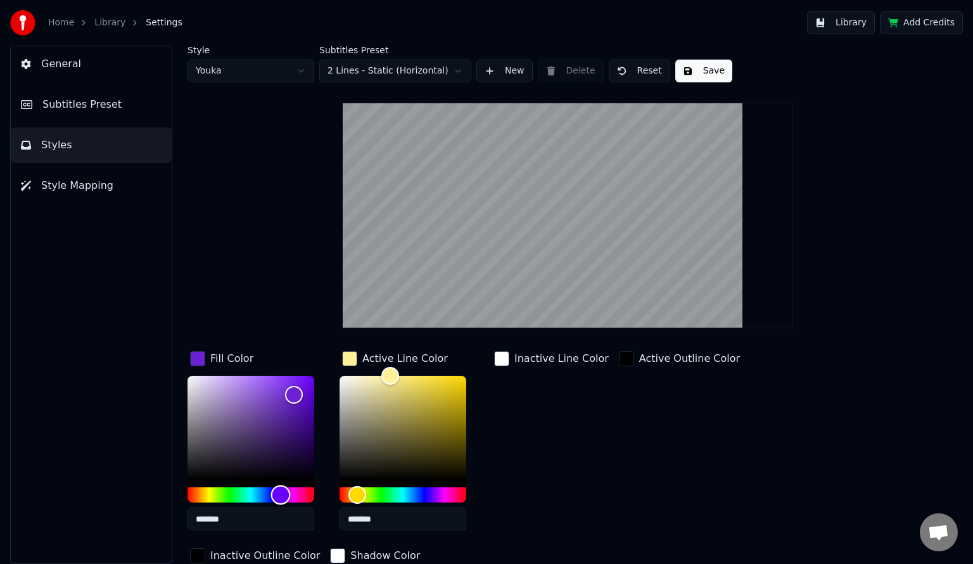
drag, startPoint x: 287, startPoint y: 491, endPoint x: 281, endPoint y: 494, distance: 6.8
click at [281, 494] on div "Hue" at bounding box center [281, 495] width 20 height 20
type input "*******"
drag, startPoint x: 295, startPoint y: 395, endPoint x: 281, endPoint y: 365, distance: 33.7
click at [281, 366] on div "Color" at bounding box center [281, 376] width 20 height 20
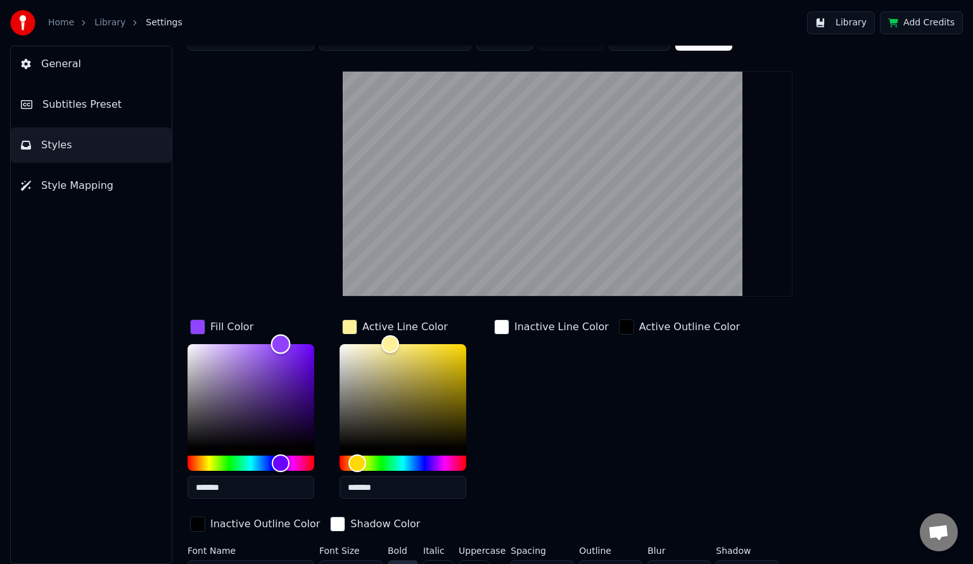
scroll to position [54, 0]
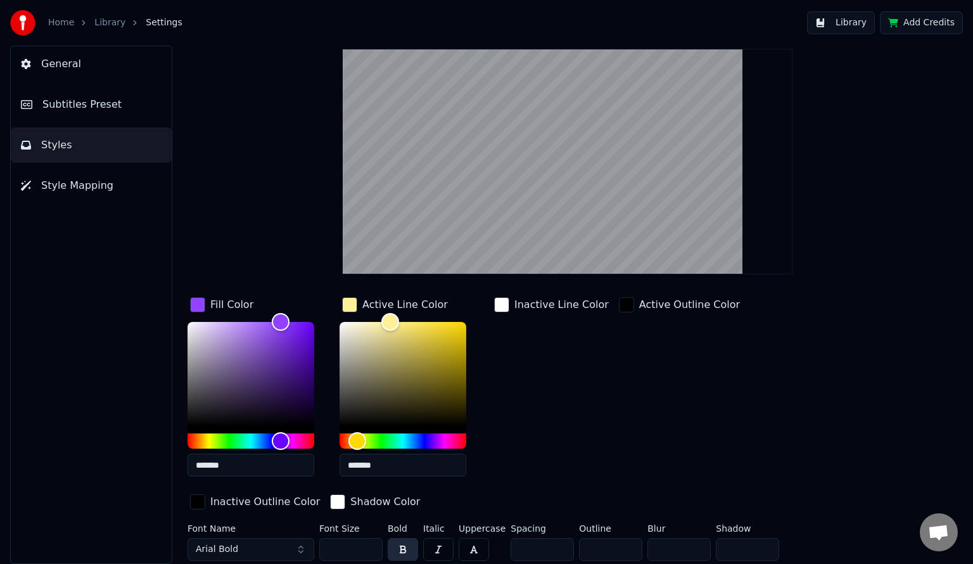
click at [619, 308] on div "button" at bounding box center [626, 304] width 15 height 15
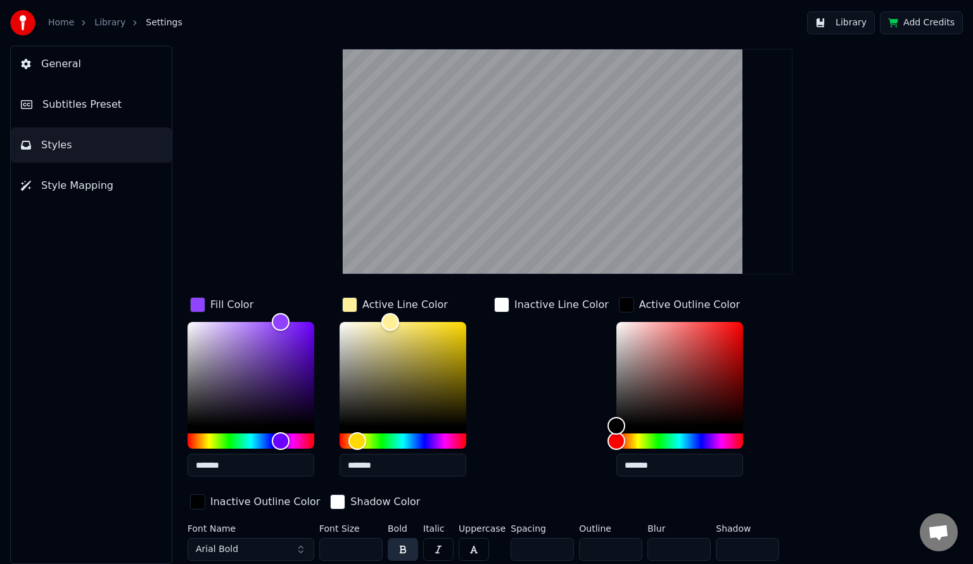
click at [619, 308] on div "button" at bounding box center [626, 304] width 15 height 15
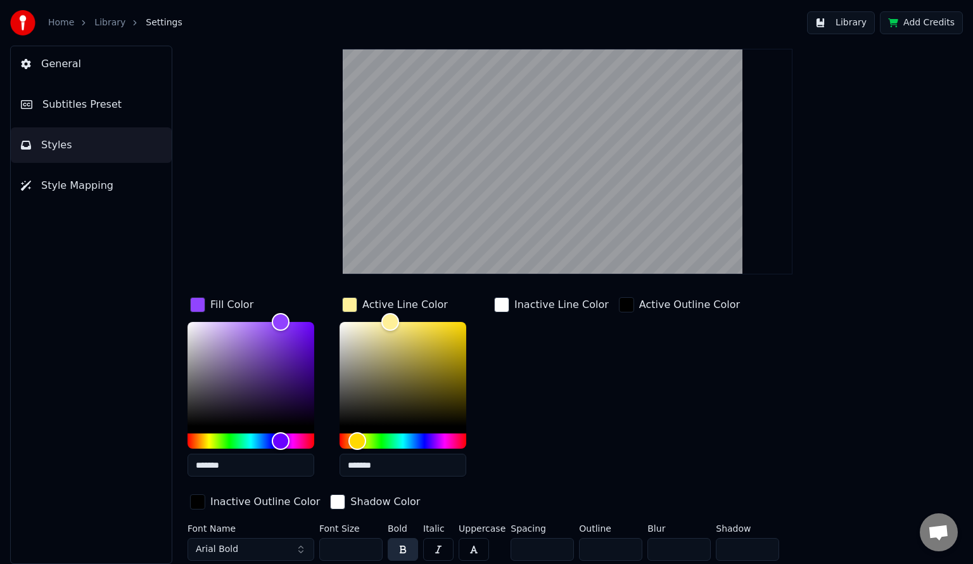
click at [619, 308] on div "button" at bounding box center [626, 304] width 15 height 15
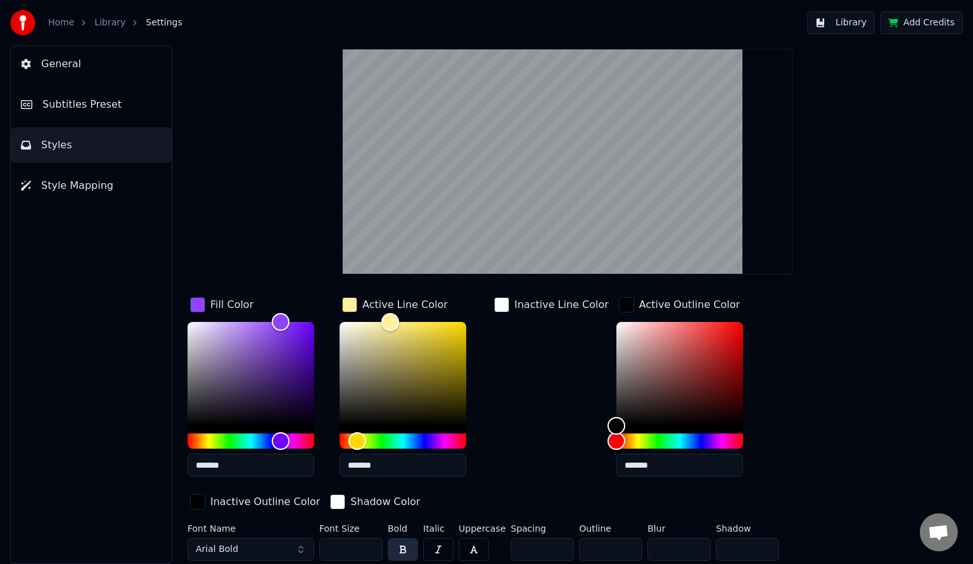
click at [619, 308] on div "button" at bounding box center [626, 304] width 15 height 15
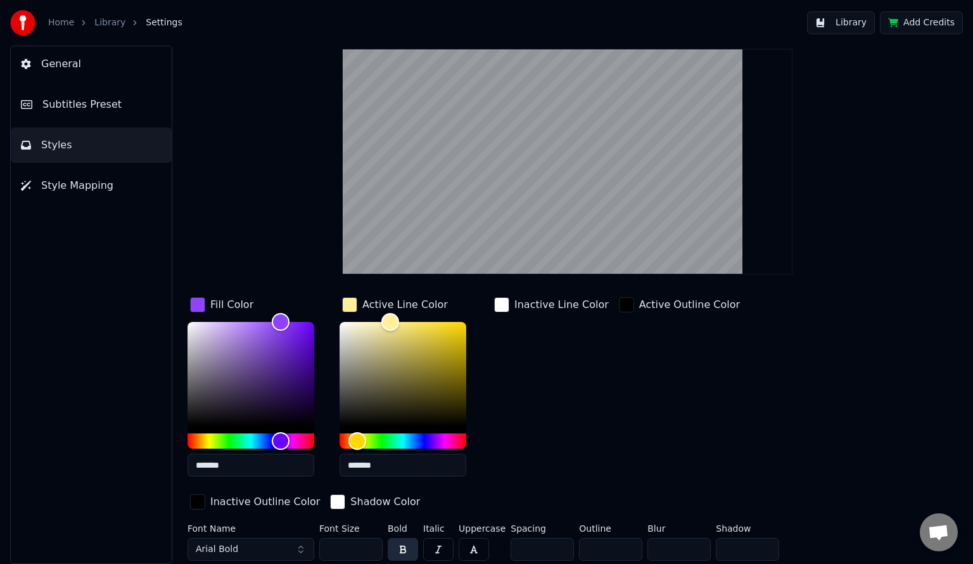
click at [619, 308] on div "button" at bounding box center [626, 304] width 15 height 15
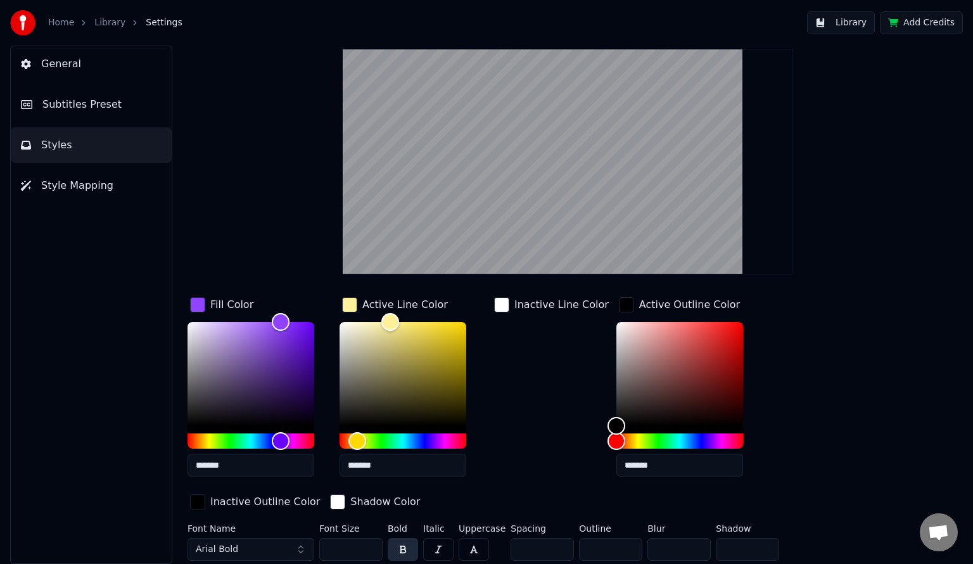
click at [619, 308] on div "button" at bounding box center [626, 304] width 15 height 15
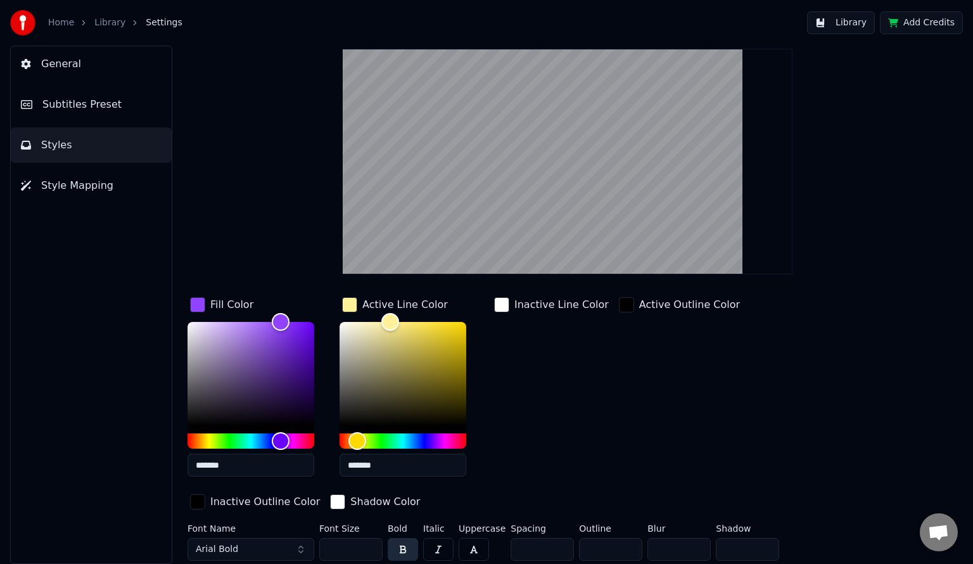
scroll to position [0, 0]
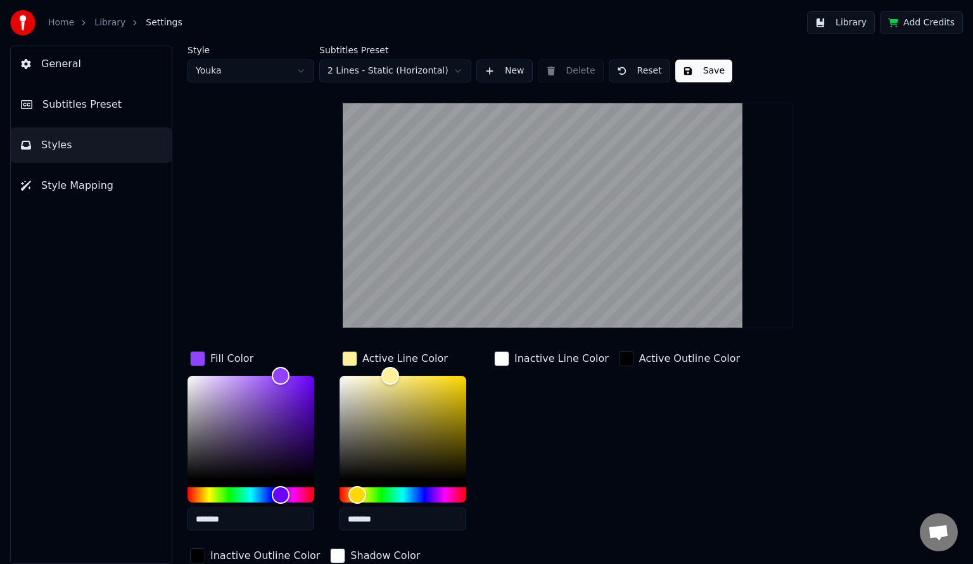
click at [705, 68] on button "Save" at bounding box center [703, 71] width 57 height 23
click at [63, 23] on link "Home" at bounding box center [61, 22] width 26 height 13
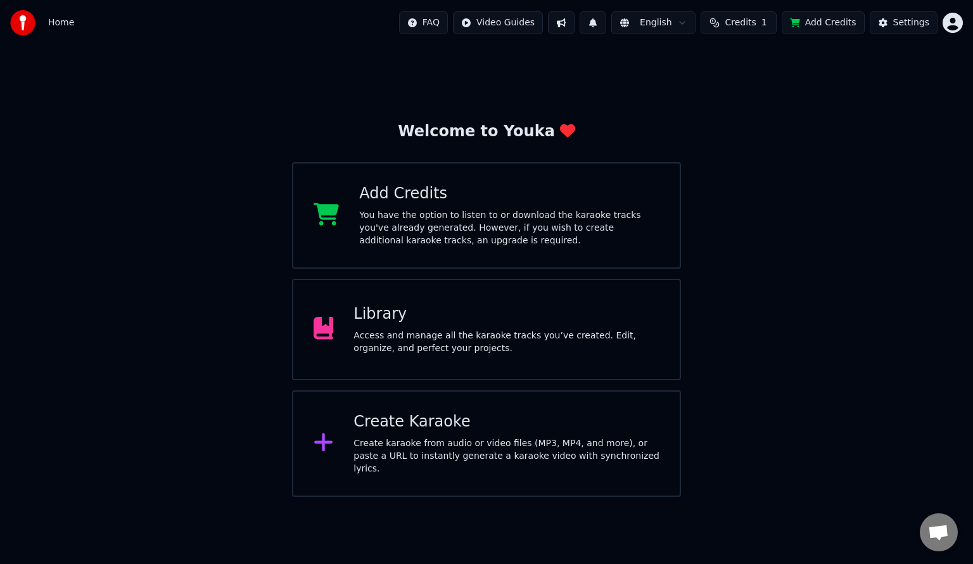
click at [534, 329] on div "Access and manage all the karaoke tracks you’ve created. Edit, organize, and pe…" at bounding box center [506, 341] width 306 height 25
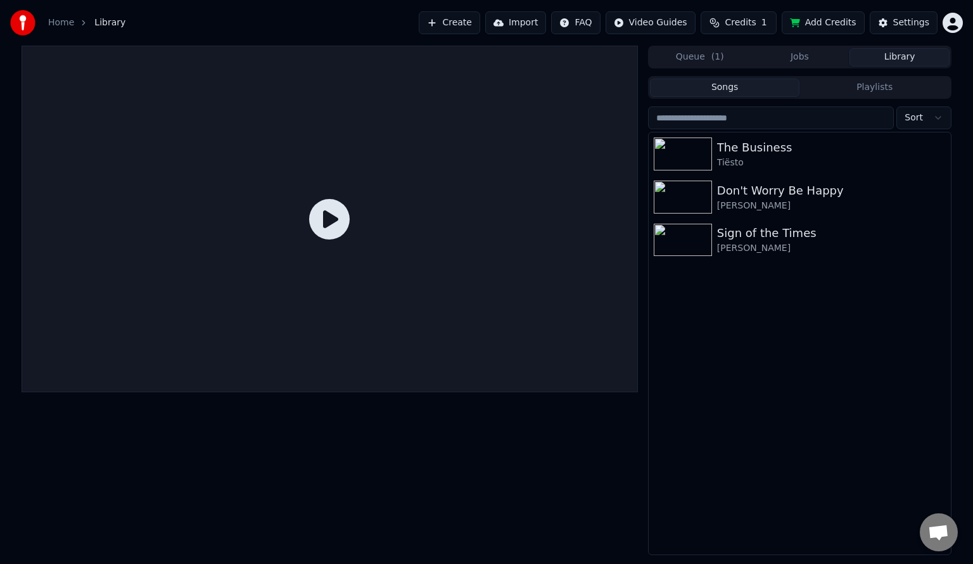
click at [345, 209] on icon at bounding box center [329, 219] width 41 height 41
click at [810, 167] on div "Tiësto" at bounding box center [831, 162] width 229 height 13
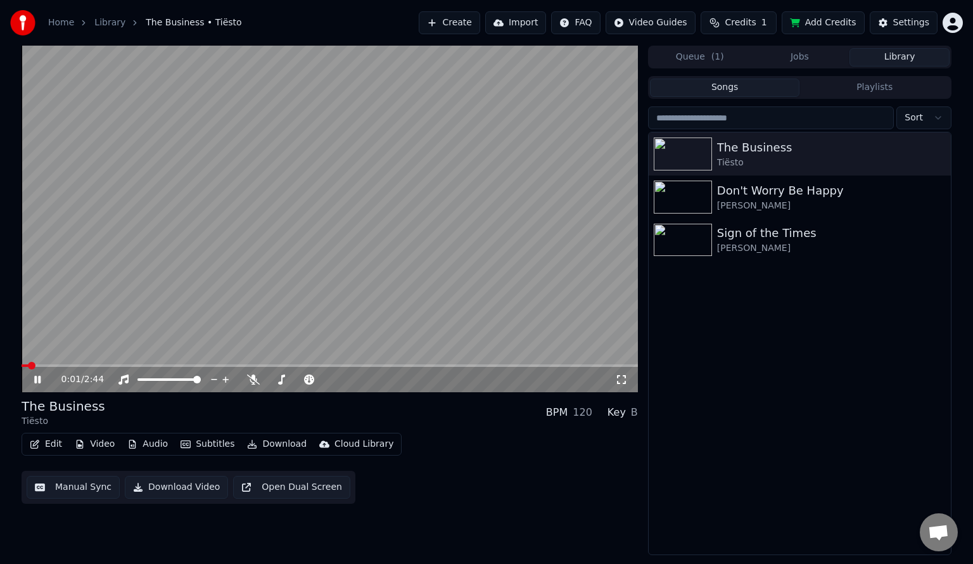
click at [619, 385] on div "0:01 / 2:44" at bounding box center [330, 379] width 606 height 13
click at [621, 384] on icon at bounding box center [621, 379] width 13 height 10
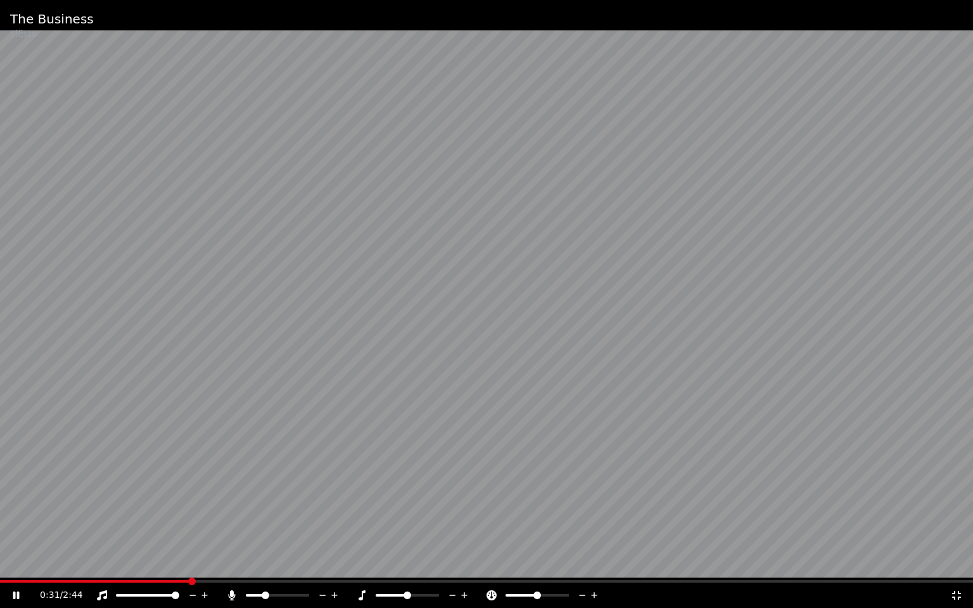
click at [263, 563] on span at bounding box center [277, 595] width 63 height 3
click at [287, 563] on span at bounding box center [277, 595] width 63 height 3
click at [257, 563] on div at bounding box center [289, 595] width 102 height 13
click at [257, 563] on span at bounding box center [251, 595] width 11 height 3
click at [232, 563] on icon at bounding box center [232, 595] width 7 height 10
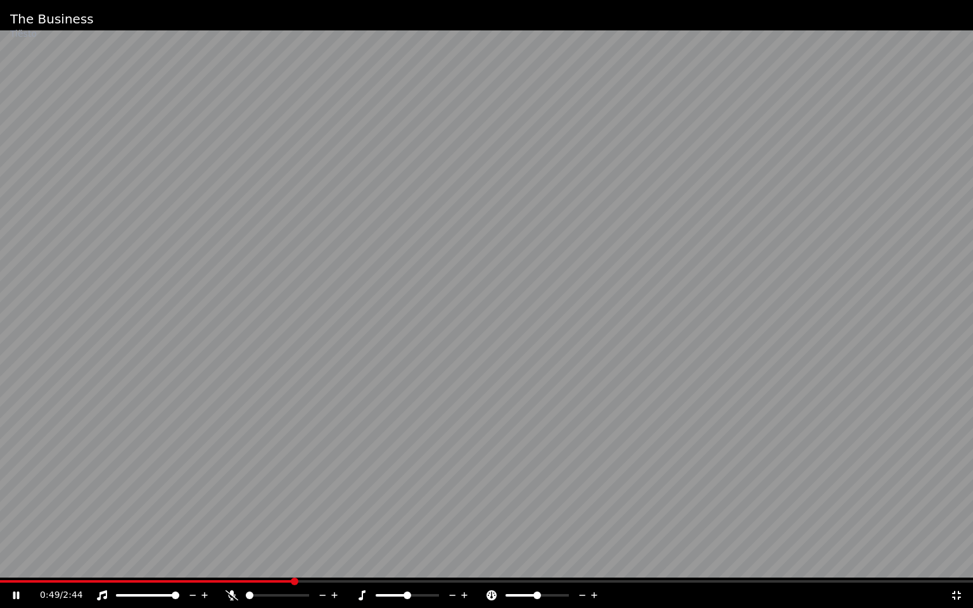
click at [232, 563] on icon at bounding box center [231, 595] width 13 height 10
click at [232, 563] on icon at bounding box center [232, 595] width 7 height 10
click at [233, 563] on icon at bounding box center [231, 595] width 13 height 10
click at [99, 563] on icon at bounding box center [102, 595] width 10 height 10
click at [104, 563] on icon at bounding box center [102, 595] width 13 height 10
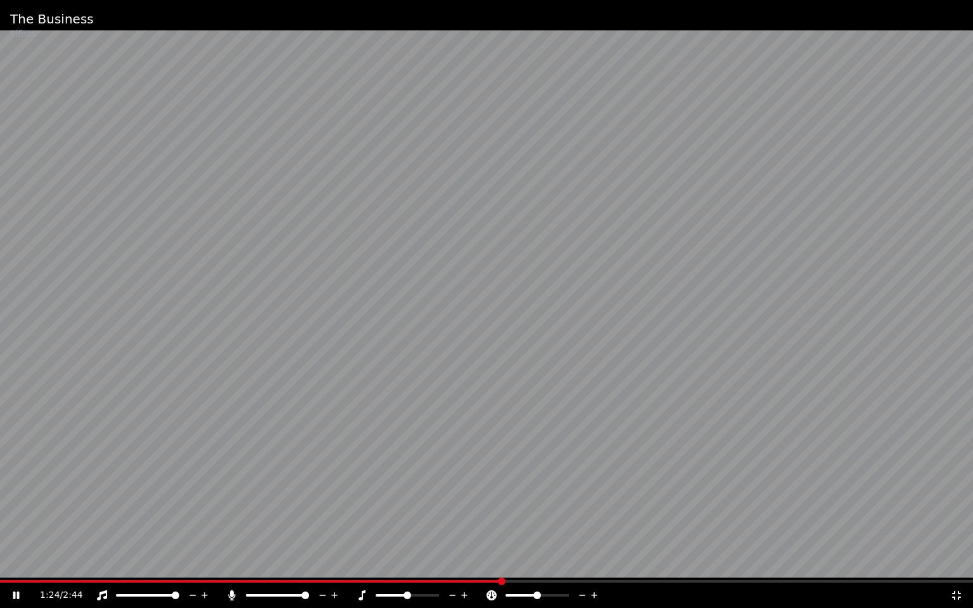
click at [232, 563] on icon at bounding box center [232, 595] width 7 height 10
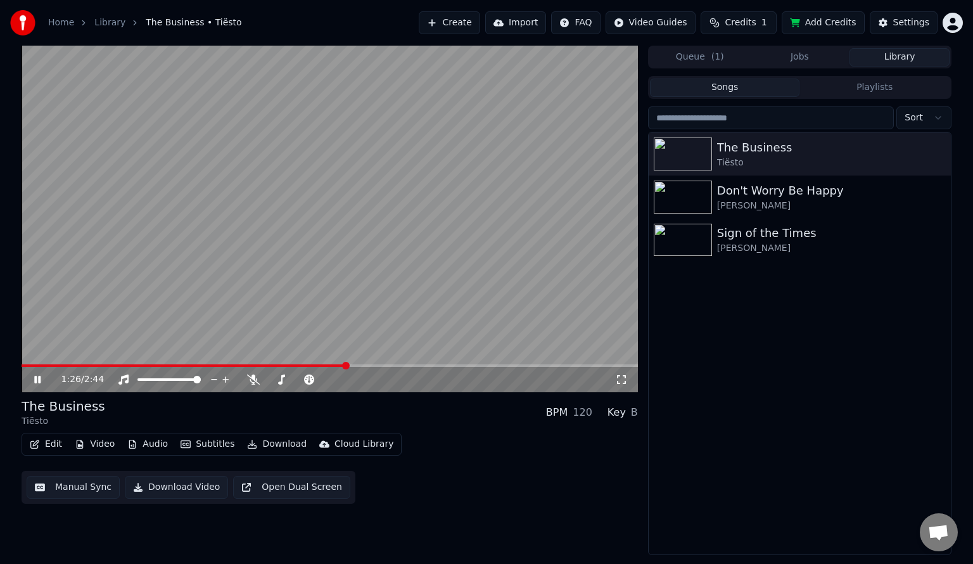
click at [311, 236] on video at bounding box center [330, 219] width 616 height 346
click at [824, 20] on button "Add Credits" at bounding box center [822, 22] width 83 height 23
click at [334, 318] on video at bounding box center [330, 219] width 616 height 346
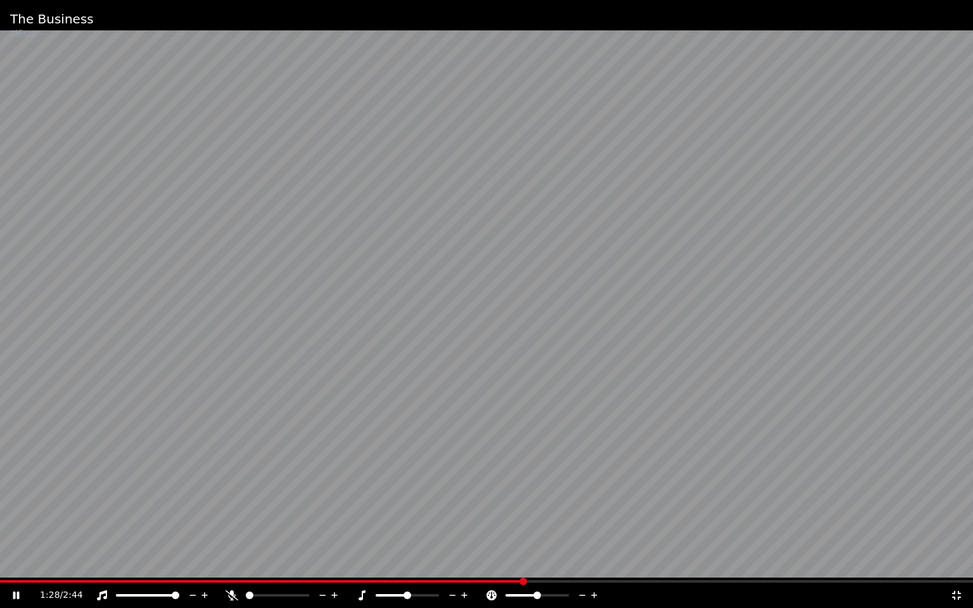
click at [957, 563] on icon at bounding box center [956, 595] width 13 height 10
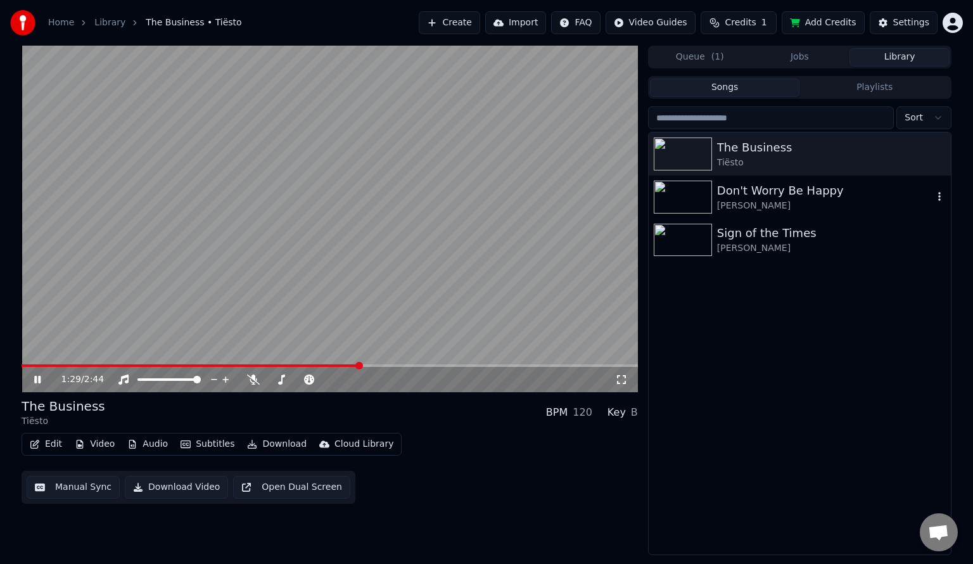
click at [821, 200] on div "[PERSON_NAME]" at bounding box center [825, 205] width 216 height 13
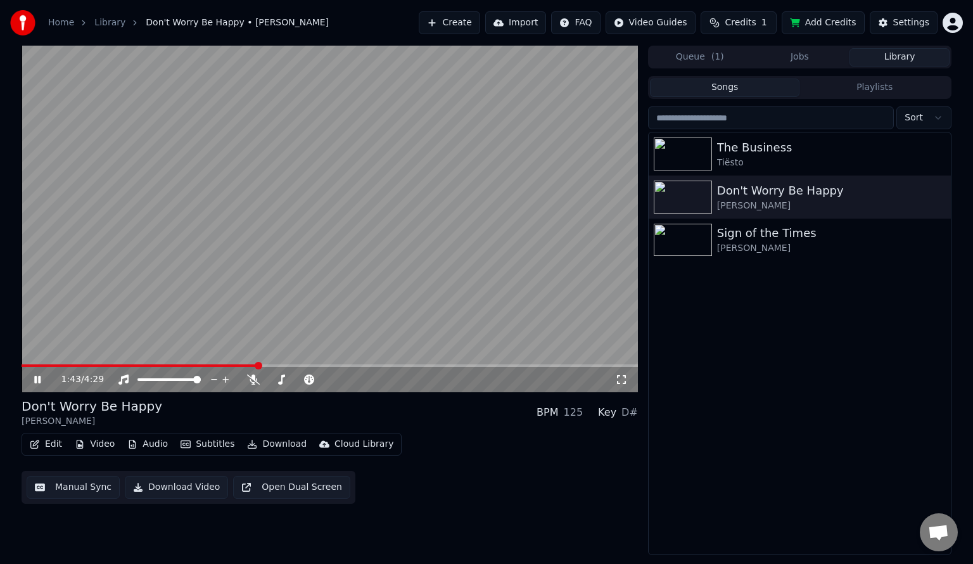
click at [258, 367] on span at bounding box center [330, 365] width 616 height 3
